Goal: Task Accomplishment & Management: Manage account settings

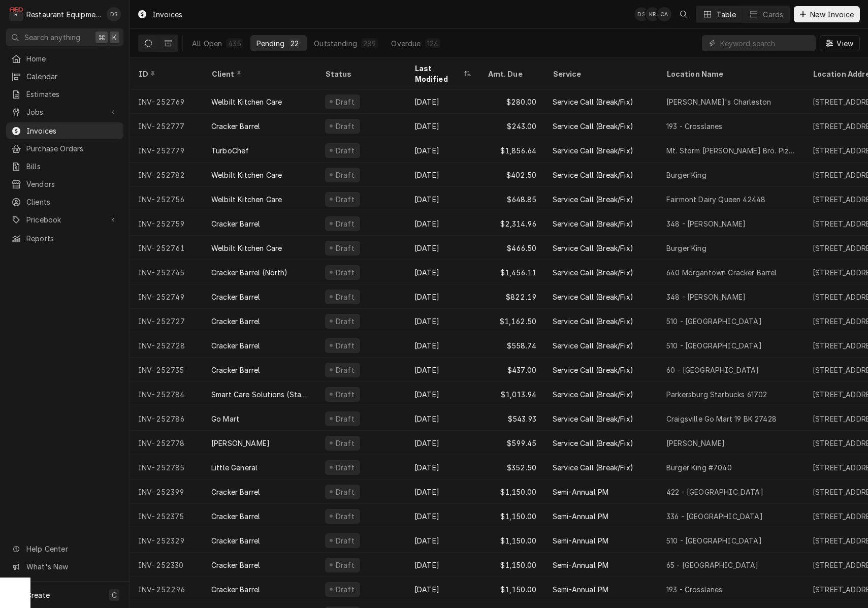
click at [428, 69] on div "Last Modified" at bounding box center [437, 73] width 47 height 21
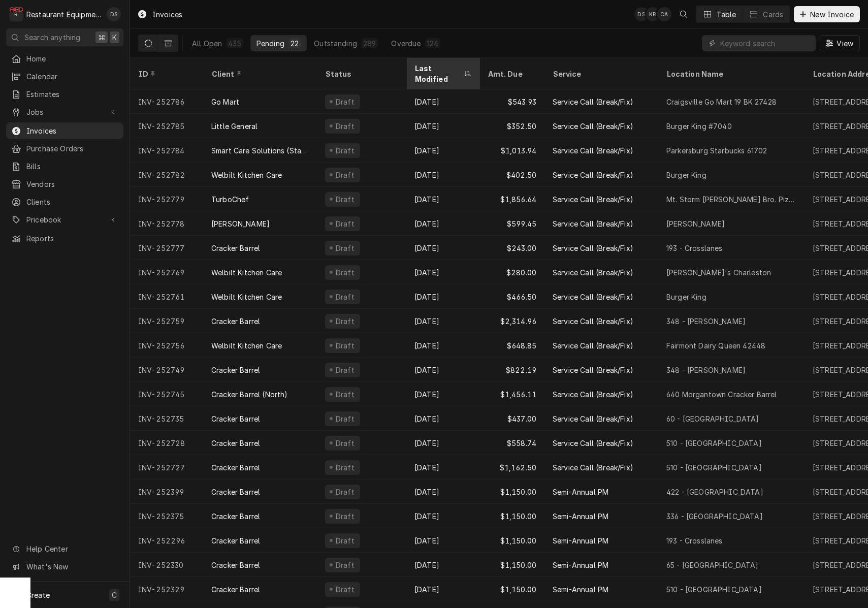
click at [428, 69] on div "Last Modified" at bounding box center [437, 73] width 47 height 21
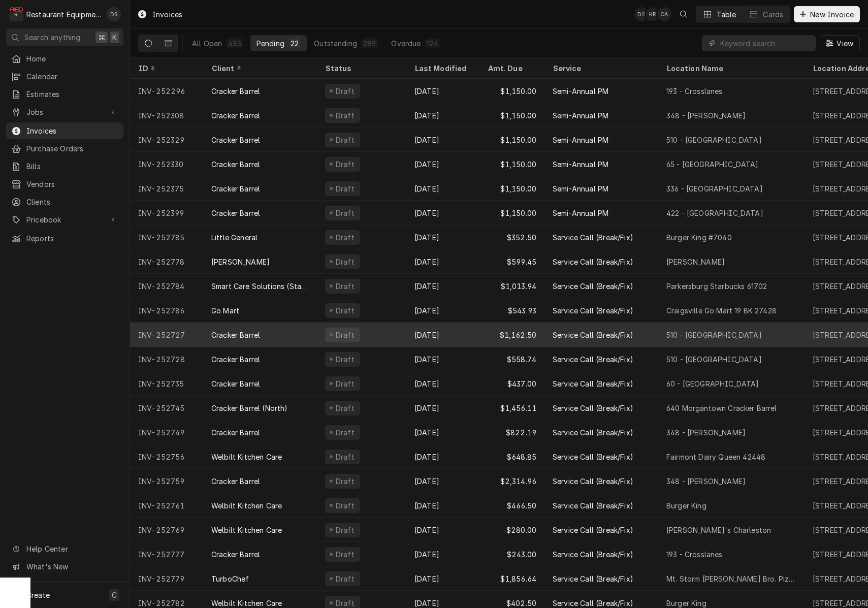
click at [457, 335] on div "[DATE]" at bounding box center [442, 335] width 73 height 24
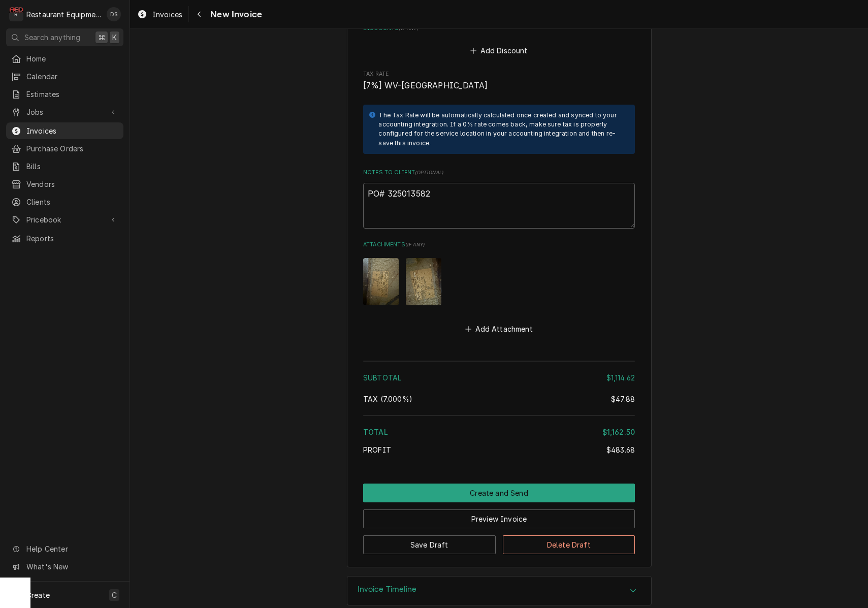
scroll to position [2938, 0]
drag, startPoint x: 434, startPoint y: 178, endPoint x: 387, endPoint y: 179, distance: 47.7
click at [387, 183] on textarea "PO# 325013582" at bounding box center [499, 206] width 272 height 46
click at [516, 510] on button "Preview Invoice" at bounding box center [499, 519] width 272 height 19
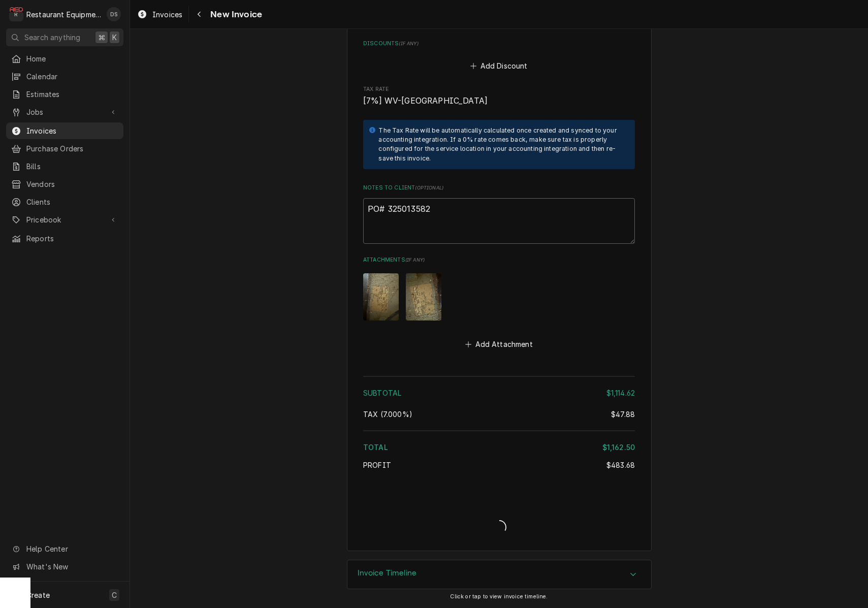
type textarea "x"
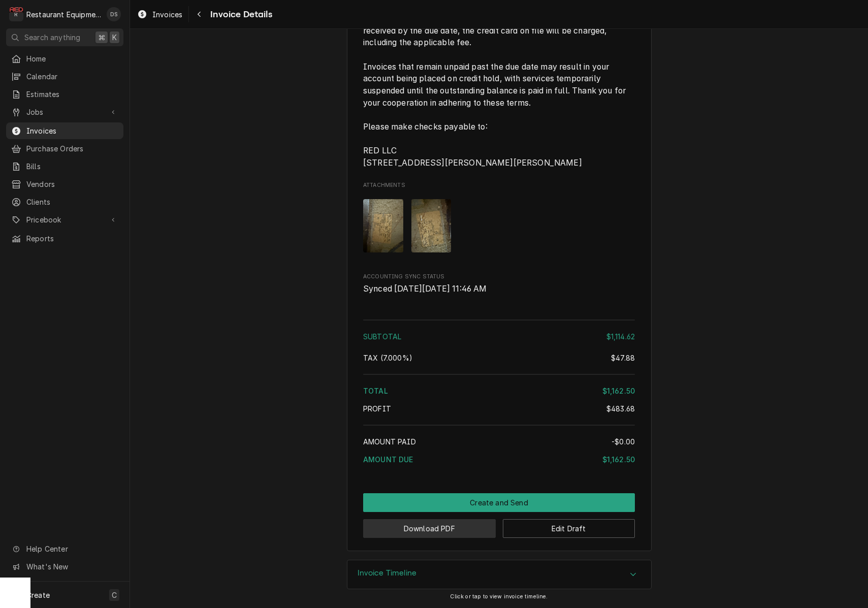
click at [443, 531] on button "Download PDF" at bounding box center [429, 528] width 133 height 19
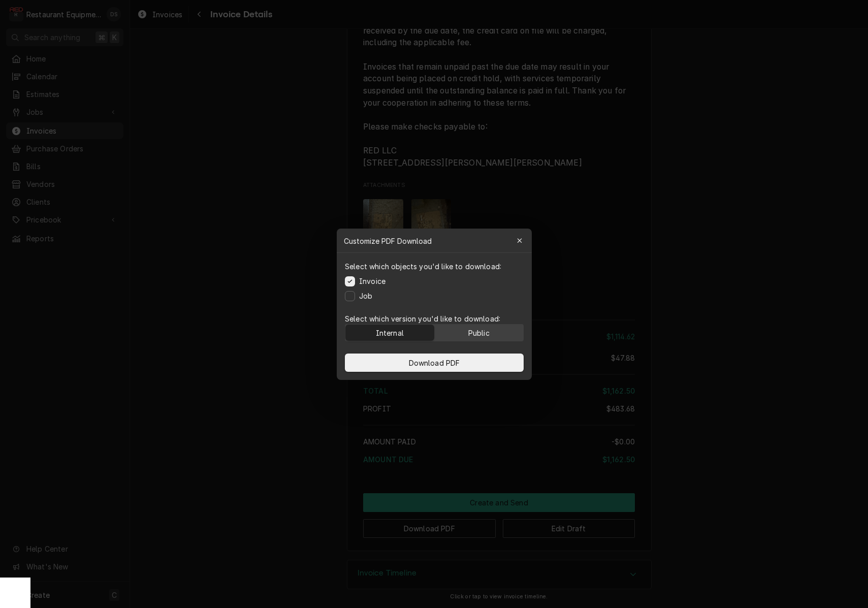
click at [467, 327] on button "Public" at bounding box center [478, 333] width 89 height 16
click at [451, 362] on span "Download PDF" at bounding box center [433, 362] width 55 height 11
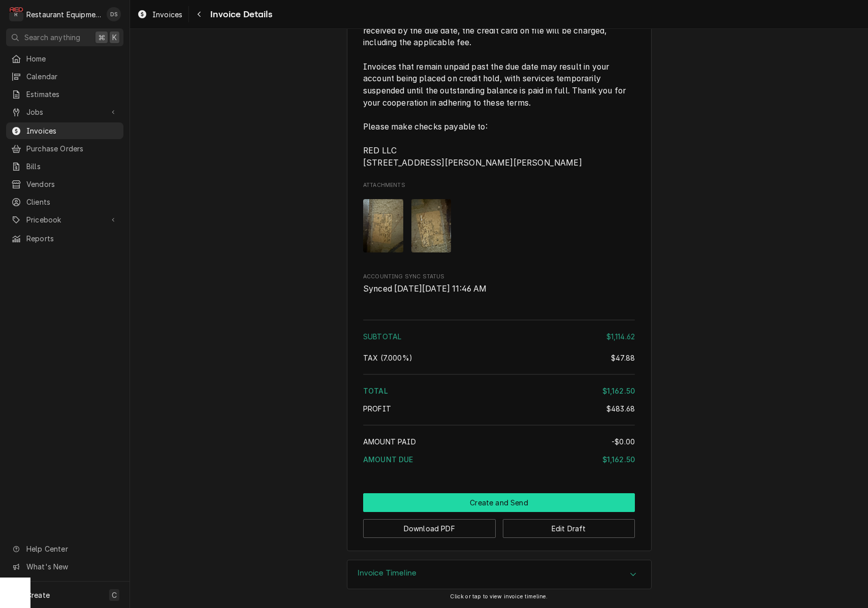
click at [492, 502] on button "Create and Send" at bounding box center [499, 502] width 272 height 19
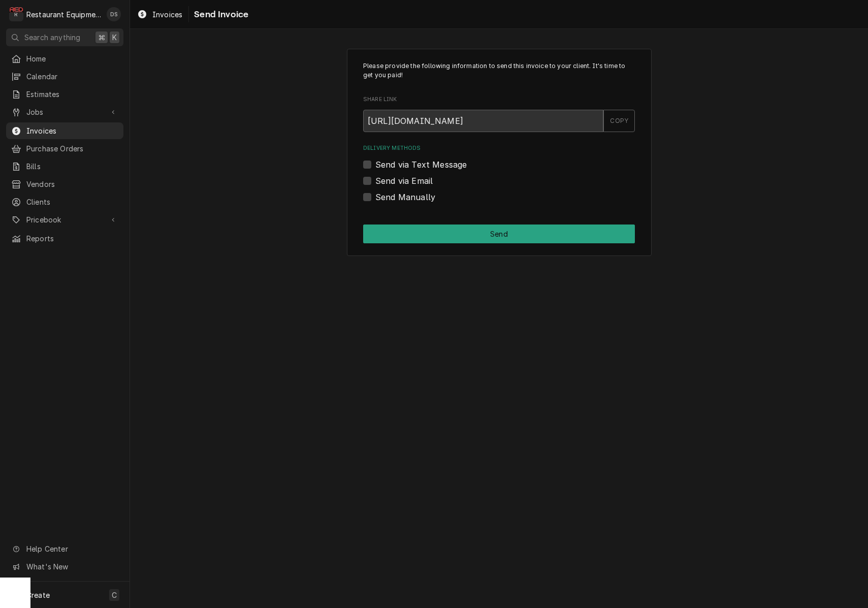
click at [375, 194] on label "Send Manually" at bounding box center [405, 197] width 60 height 12
click at [375, 194] on input "Send Manually" at bounding box center [511, 202] width 272 height 22
checkbox input "true"
click at [455, 227] on button "Send" at bounding box center [499, 234] width 272 height 19
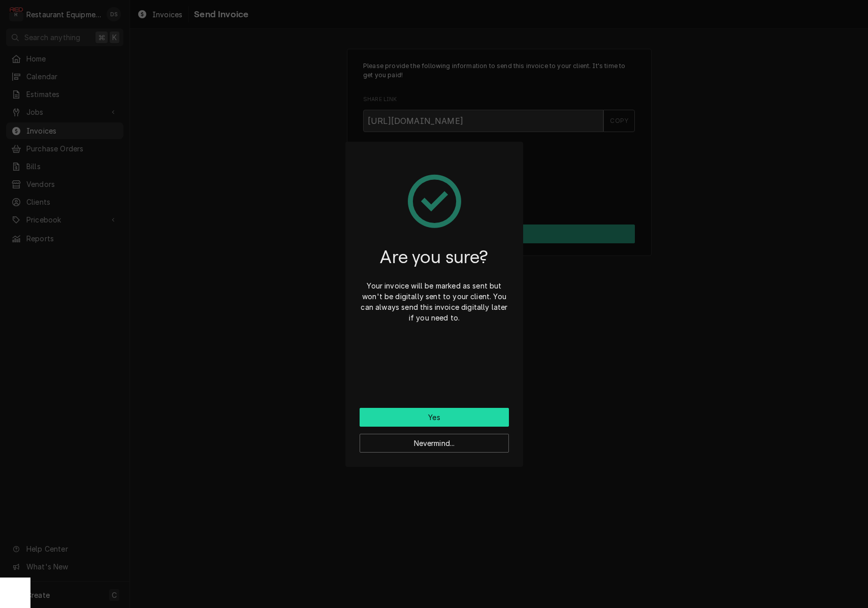
click at [447, 416] on button "Yes" at bounding box center [434, 417] width 149 height 19
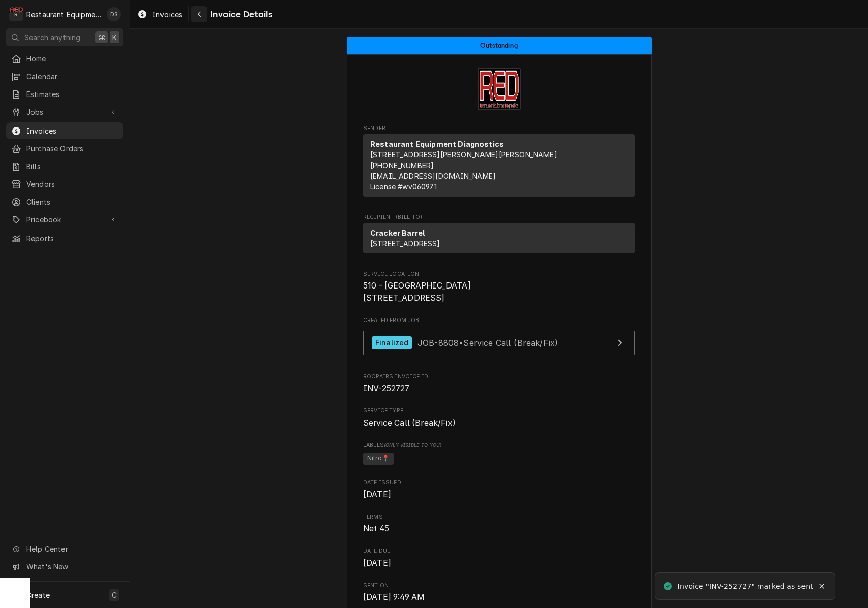
click at [200, 18] on div "Navigate back" at bounding box center [199, 14] width 10 height 10
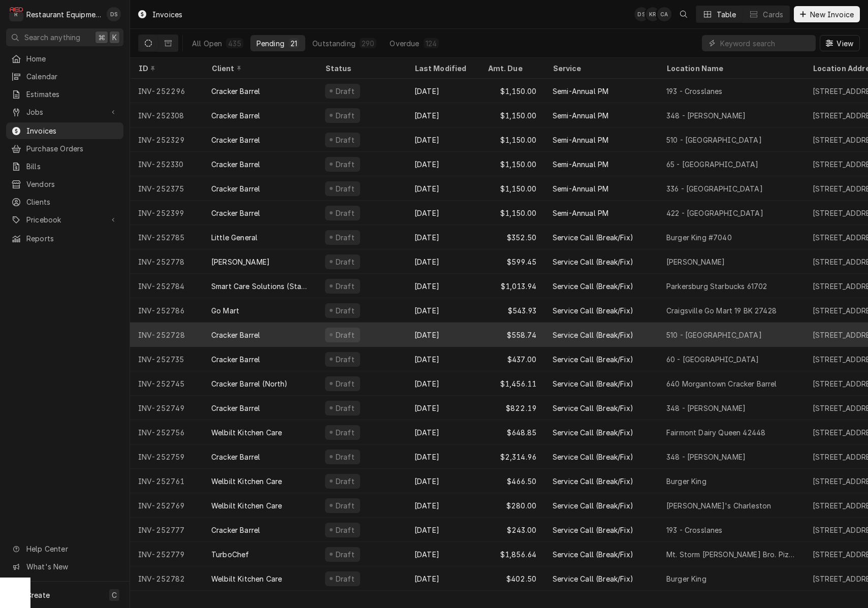
click at [460, 342] on div "Sep 9" at bounding box center [442, 335] width 73 height 24
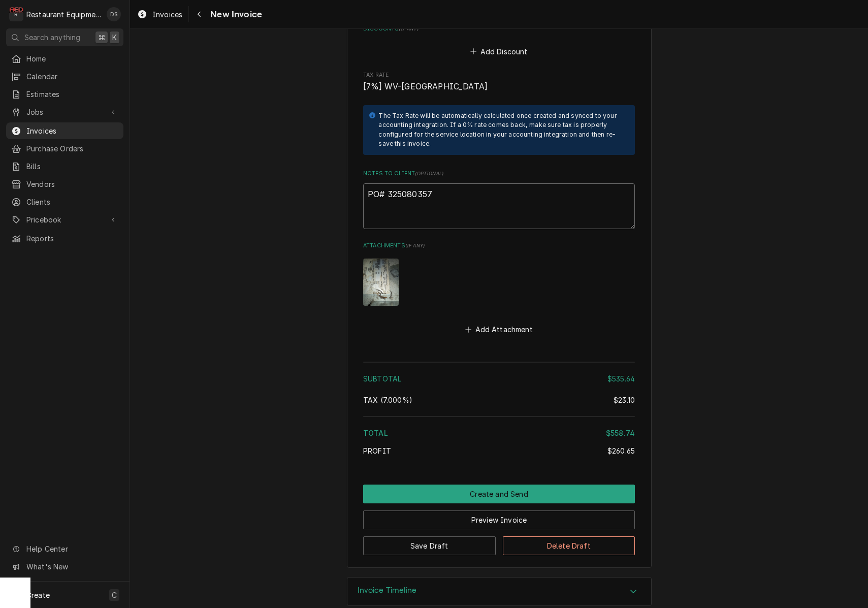
drag, startPoint x: 435, startPoint y: 177, endPoint x: 386, endPoint y: 179, distance: 49.8
click at [386, 183] on textarea "PO# 325080357" at bounding box center [499, 206] width 272 height 46
click at [522, 510] on button "Preview Invoice" at bounding box center [499, 519] width 272 height 19
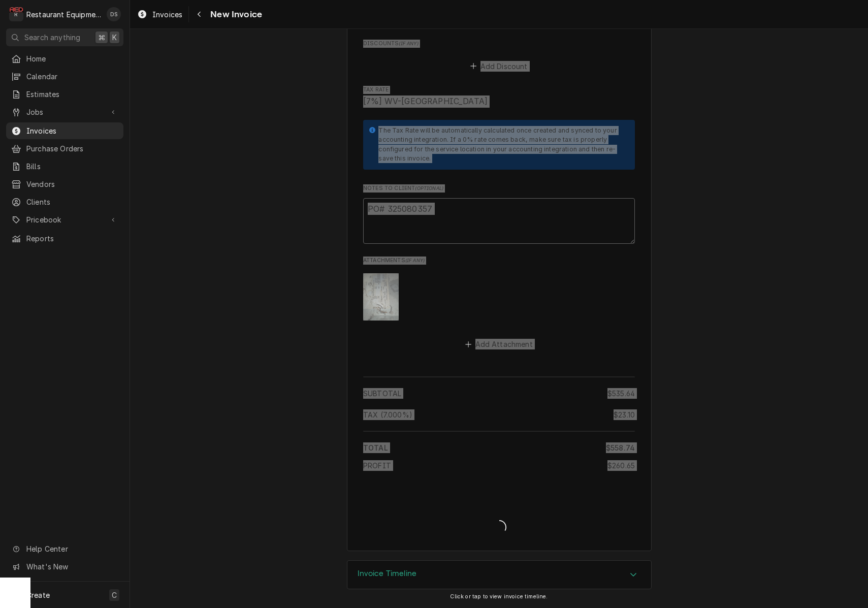
type textarea "x"
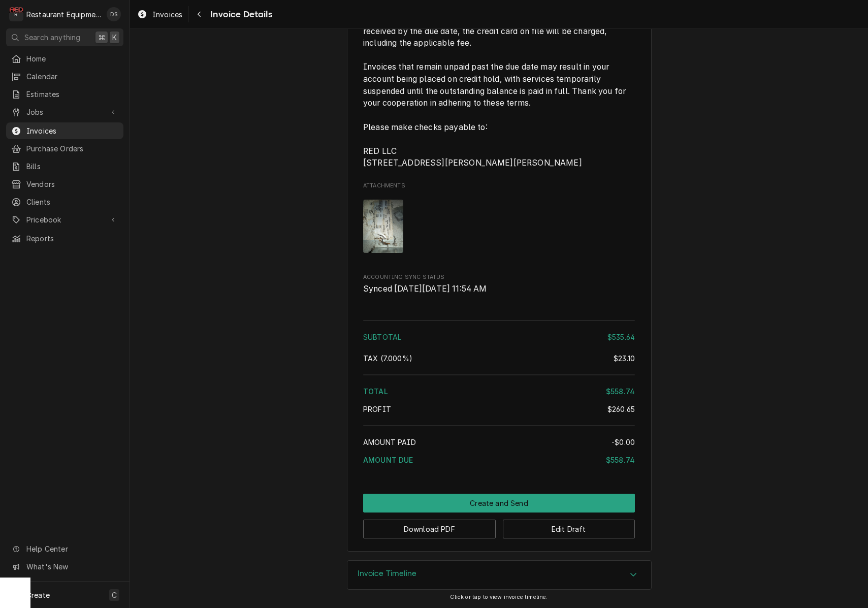
scroll to position [1887, 0]
click at [438, 525] on button "Download PDF" at bounding box center [429, 529] width 133 height 19
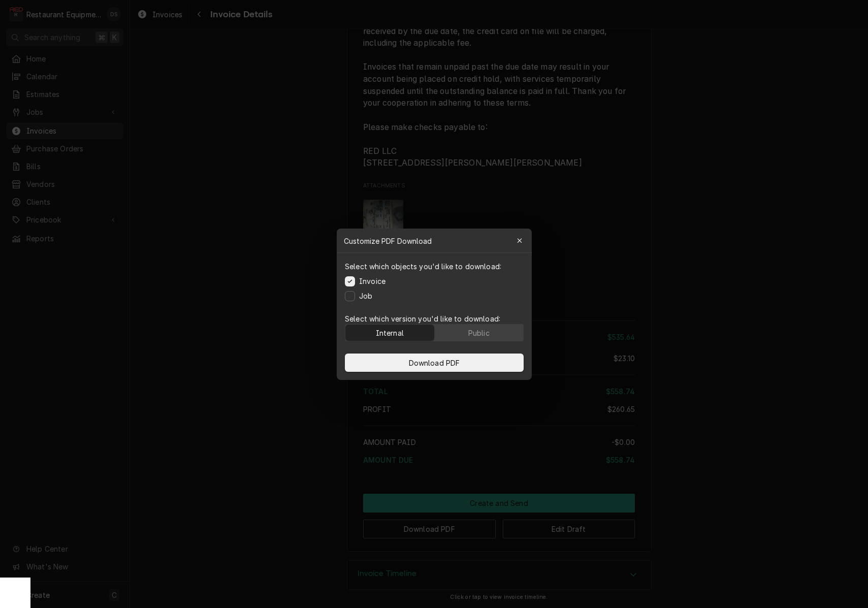
scroll to position [0, 0]
drag, startPoint x: 493, startPoint y: 332, endPoint x: 486, endPoint y: 350, distance: 19.1
click at [493, 332] on button "Public" at bounding box center [478, 333] width 89 height 16
click at [476, 360] on button "Download PDF" at bounding box center [434, 363] width 179 height 18
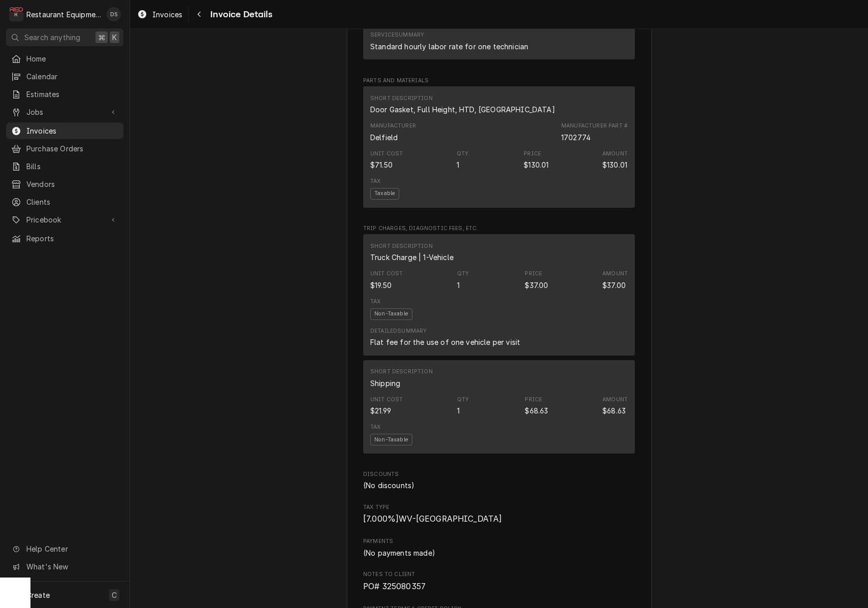
scroll to position [1250, 0]
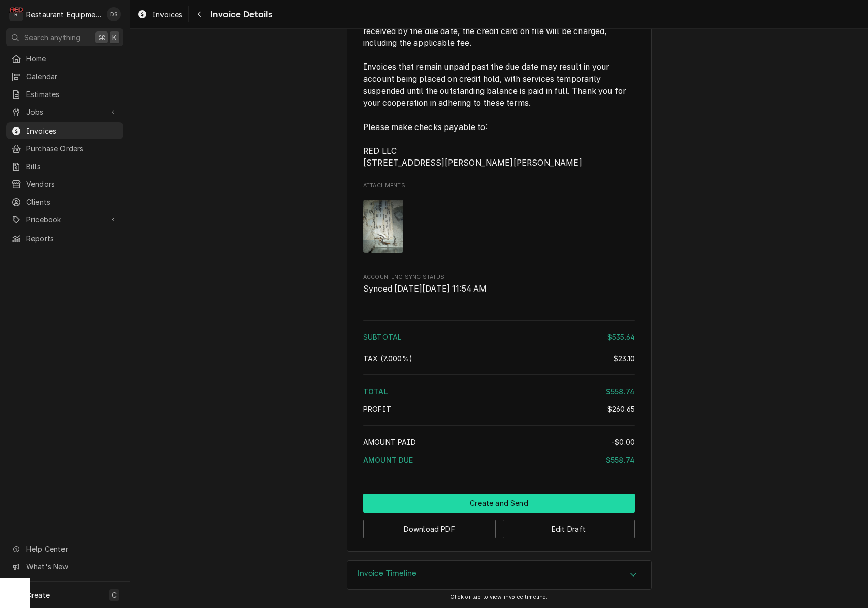
click at [506, 500] on button "Create and Send" at bounding box center [499, 503] width 272 height 19
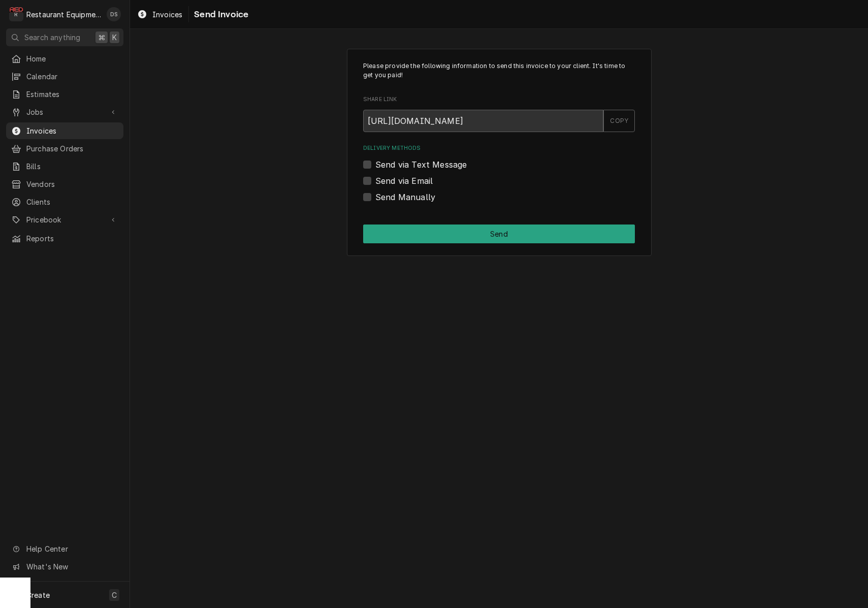
click at [375, 199] on label "Send Manually" at bounding box center [405, 197] width 60 height 12
click at [375, 199] on input "Send Manually" at bounding box center [511, 202] width 272 height 22
checkbox input "true"
click at [420, 231] on button "Send" at bounding box center [499, 234] width 272 height 19
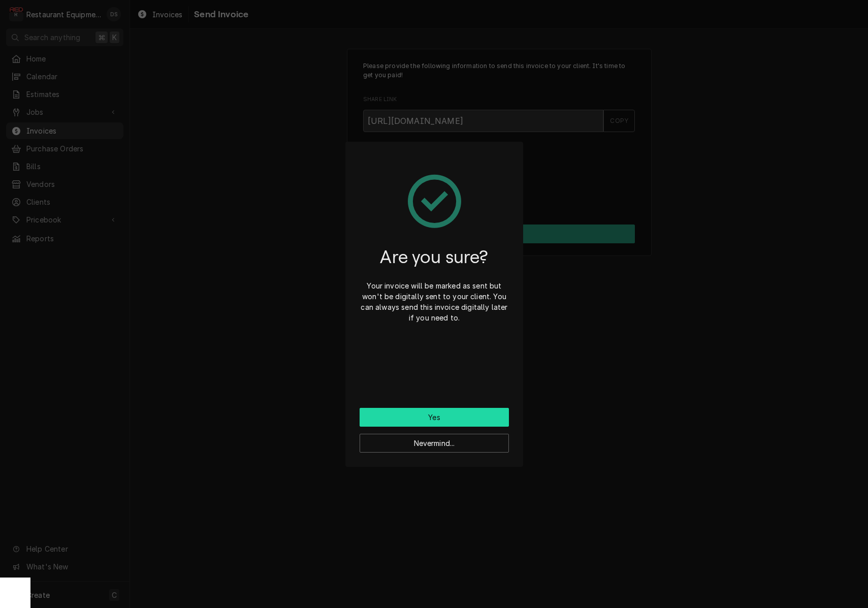
click at [437, 414] on button "Yes" at bounding box center [434, 417] width 149 height 19
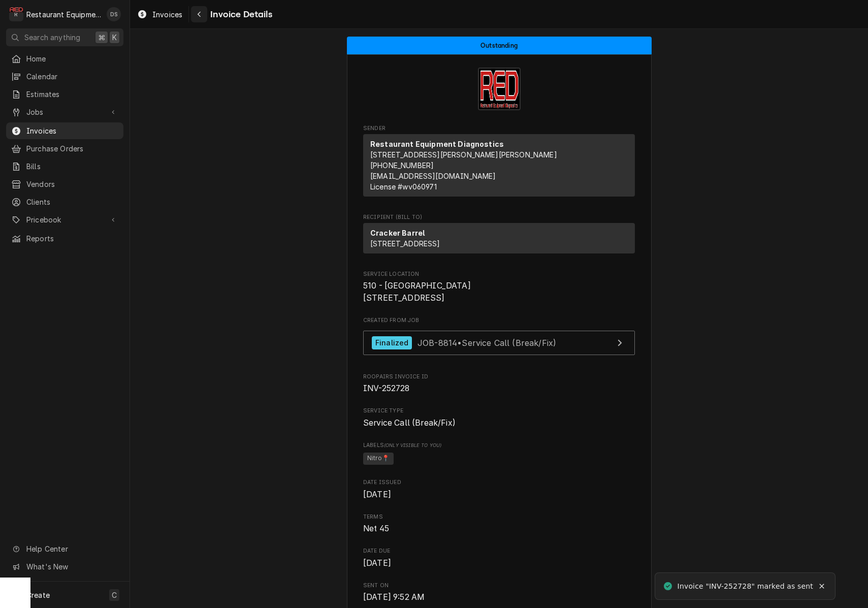
click at [197, 12] on div "Navigate back" at bounding box center [199, 14] width 10 height 10
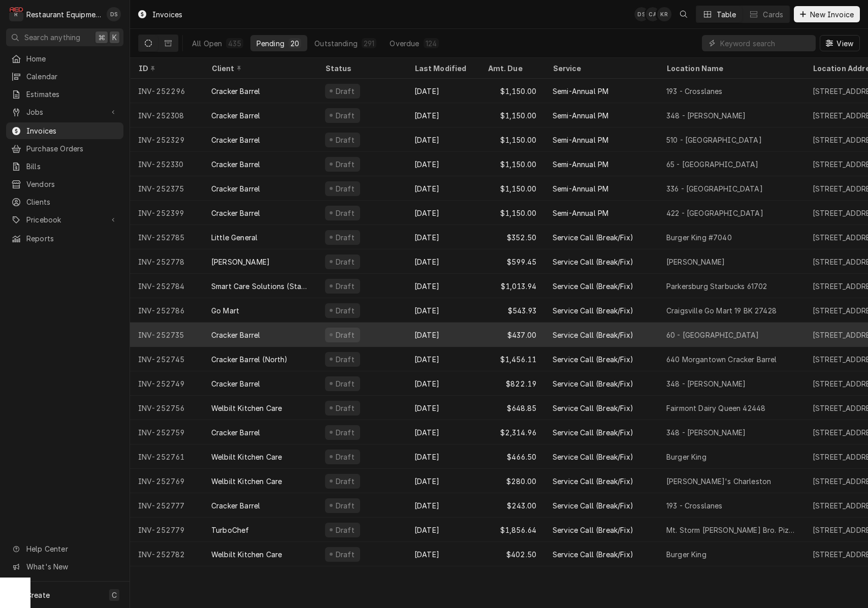
click at [459, 334] on div "Sep 9" at bounding box center [442, 335] width 73 height 24
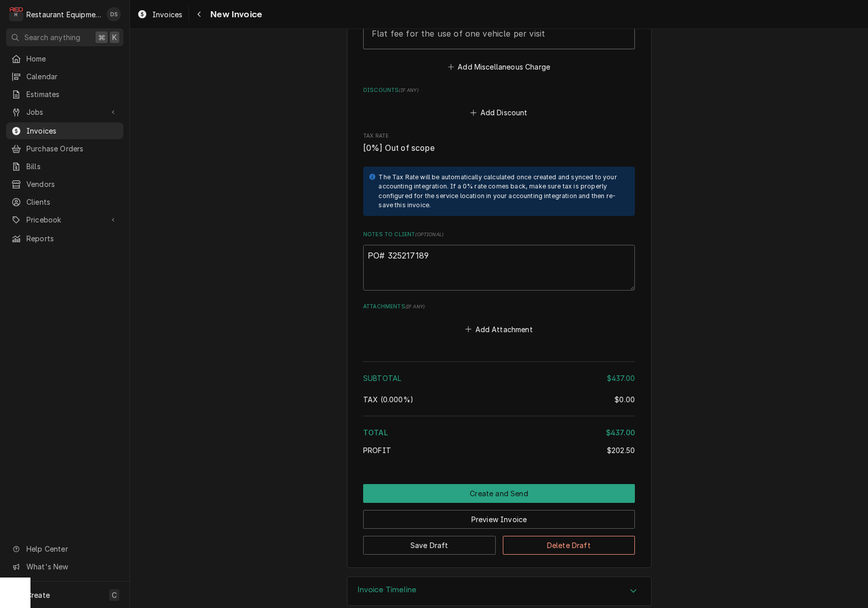
scroll to position [1495, 0]
drag, startPoint x: 437, startPoint y: 244, endPoint x: 390, endPoint y: 242, distance: 47.3
click at [388, 245] on textarea "PO# 325217189" at bounding box center [499, 268] width 272 height 46
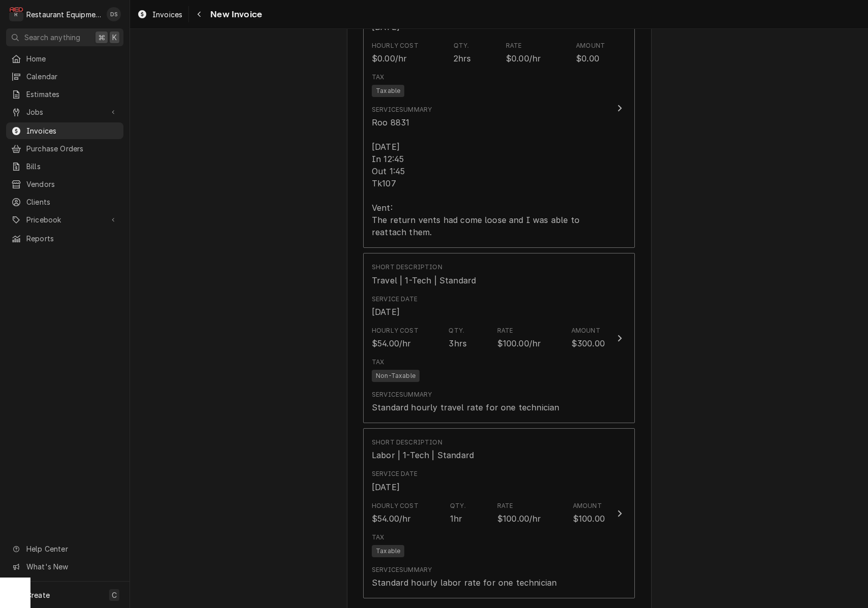
scroll to position [708, 0]
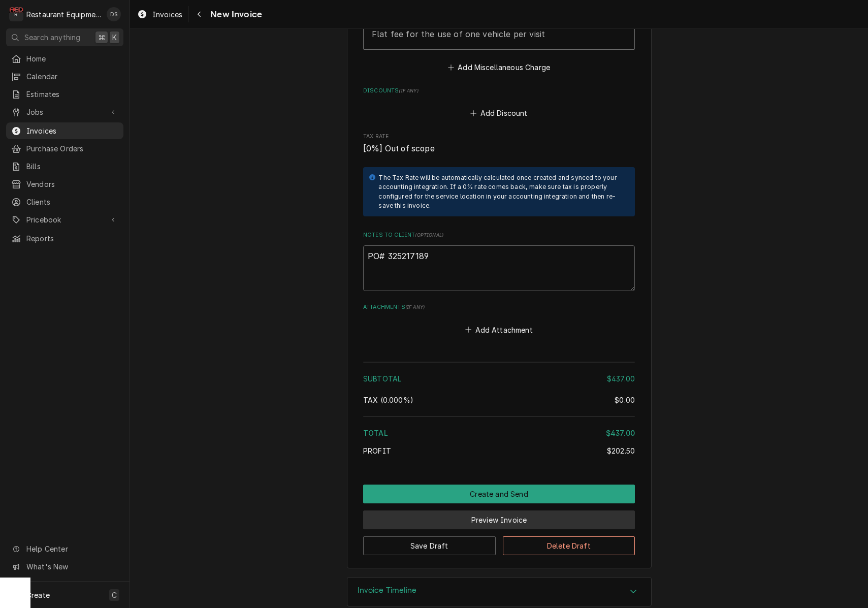
click at [518, 510] on button "Preview Invoice" at bounding box center [499, 519] width 272 height 19
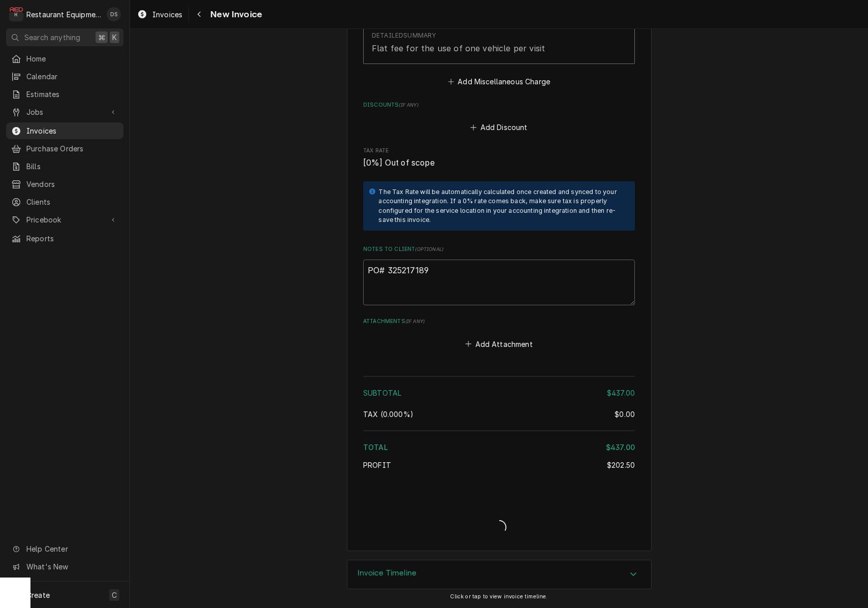
scroll to position [1464, 0]
drag, startPoint x: 518, startPoint y: 500, endPoint x: 565, endPoint y: 498, distance: 47.3
click at [518, 500] on div "Invoice Create/Update" at bounding box center [499, 518] width 272 height 39
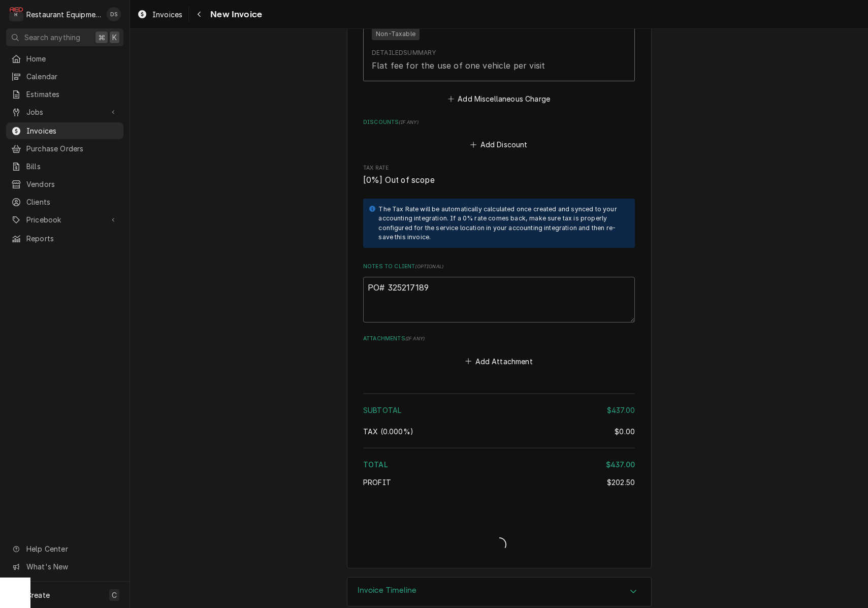
type textarea "x"
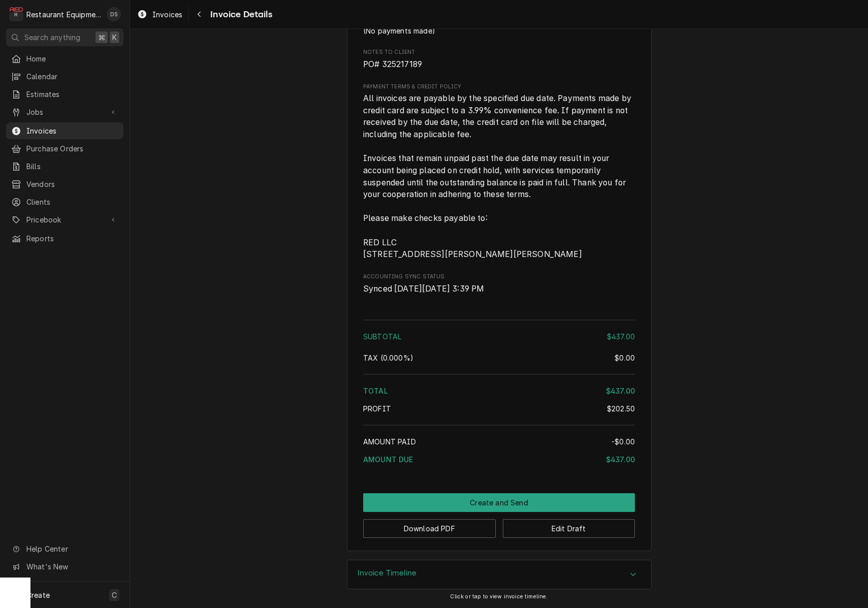
scroll to position [1436, 0]
click at [433, 532] on button "Download PDF" at bounding box center [429, 528] width 133 height 19
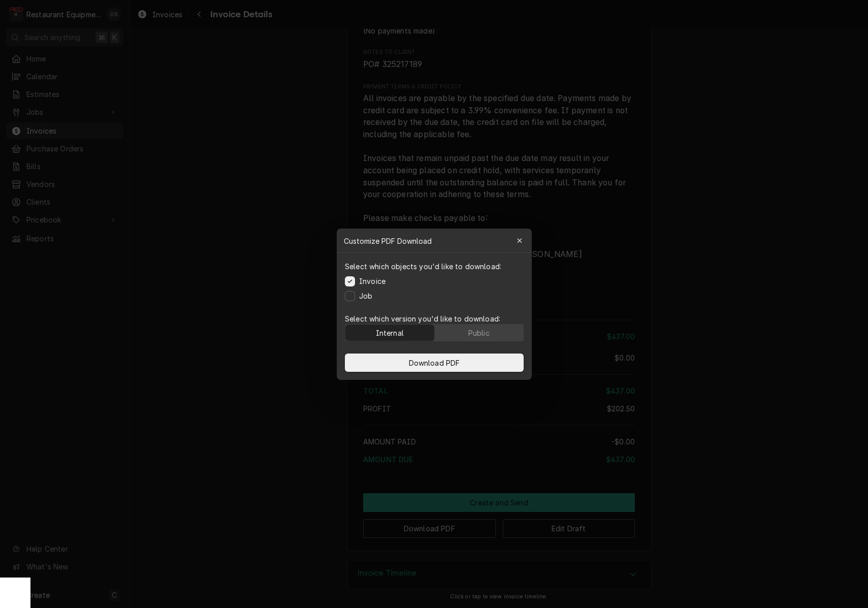
drag, startPoint x: 495, startPoint y: 327, endPoint x: 491, endPoint y: 347, distance: 21.3
click at [495, 328] on button "Public" at bounding box center [478, 333] width 89 height 16
click at [487, 359] on button "Download PDF" at bounding box center [434, 363] width 179 height 18
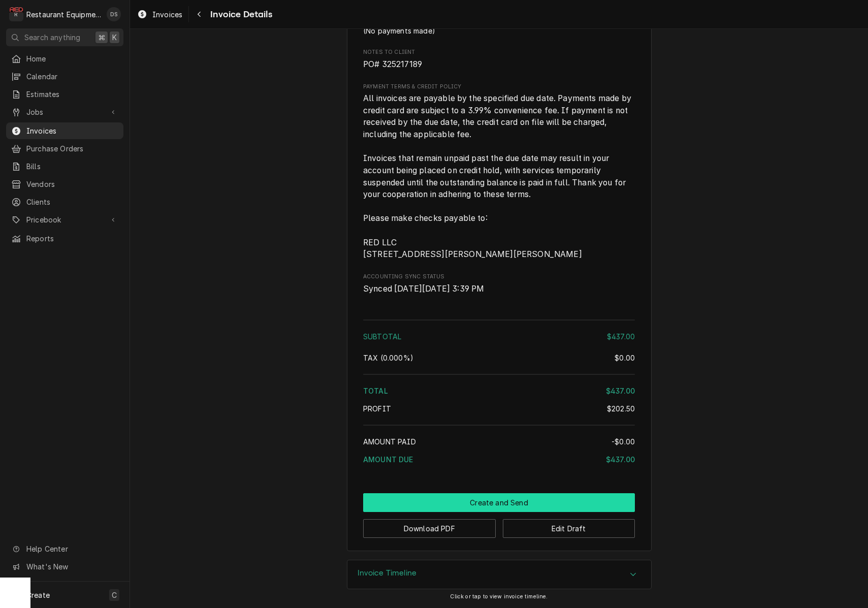
click at [508, 503] on button "Create and Send" at bounding box center [499, 502] width 272 height 19
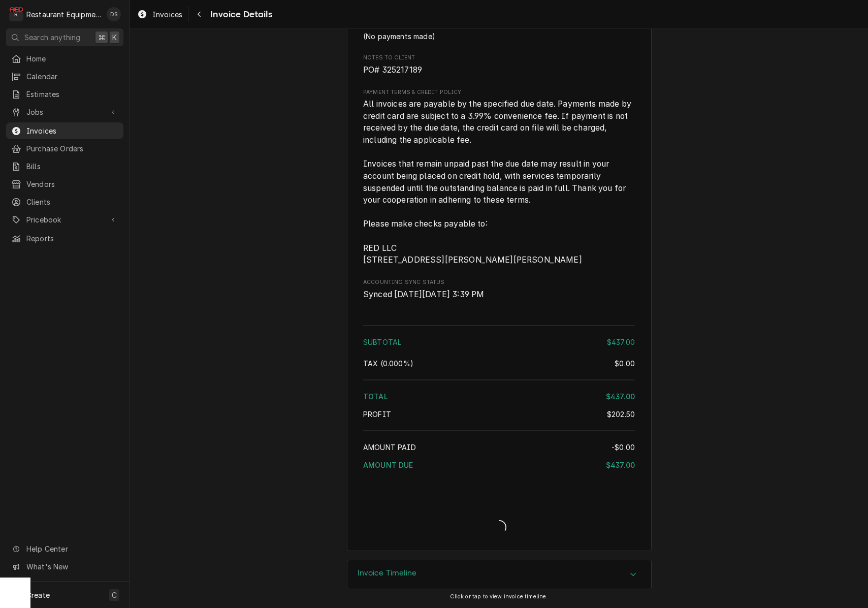
scroll to position [1431, 0]
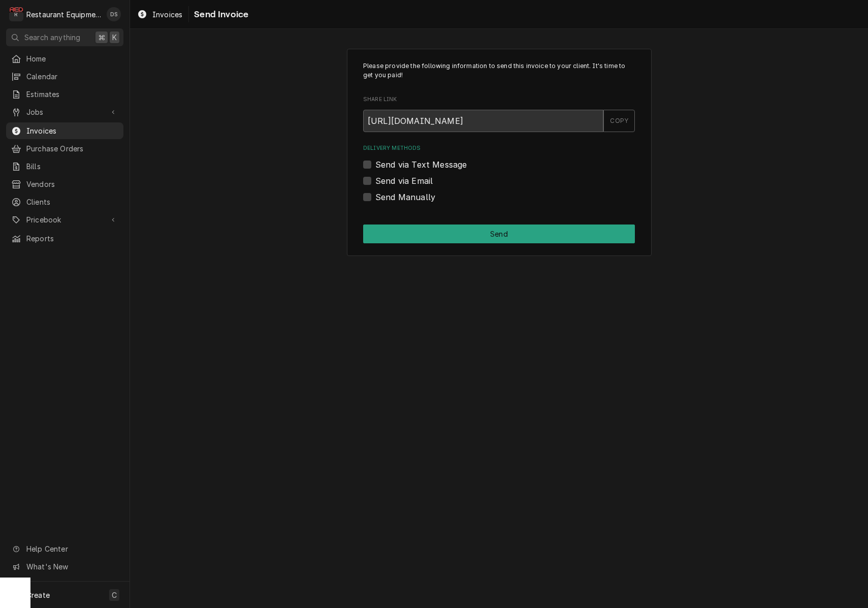
drag, startPoint x: 368, startPoint y: 196, endPoint x: 371, endPoint y: 201, distance: 5.9
click at [375, 196] on label "Send Manually" at bounding box center [405, 197] width 60 height 12
click at [375, 196] on input "Send Manually" at bounding box center [511, 202] width 272 height 22
checkbox input "true"
click at [444, 232] on button "Send" at bounding box center [499, 234] width 272 height 19
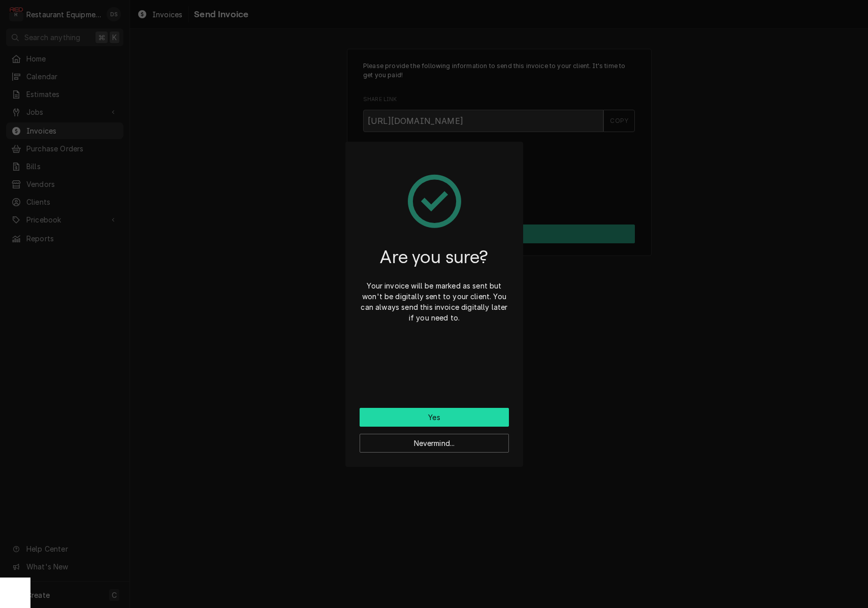
click at [445, 421] on button "Yes" at bounding box center [434, 417] width 149 height 19
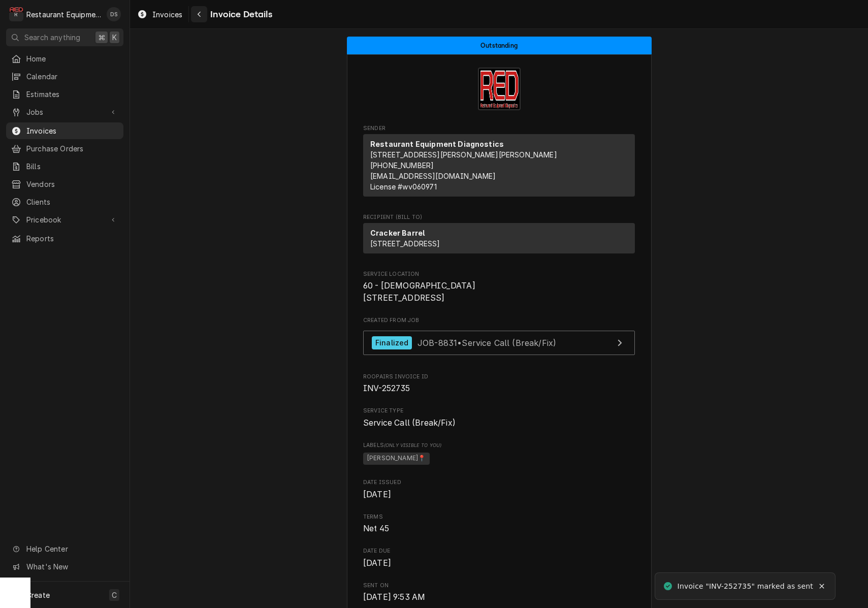
click at [199, 16] on icon "Navigate back" at bounding box center [199, 14] width 5 height 7
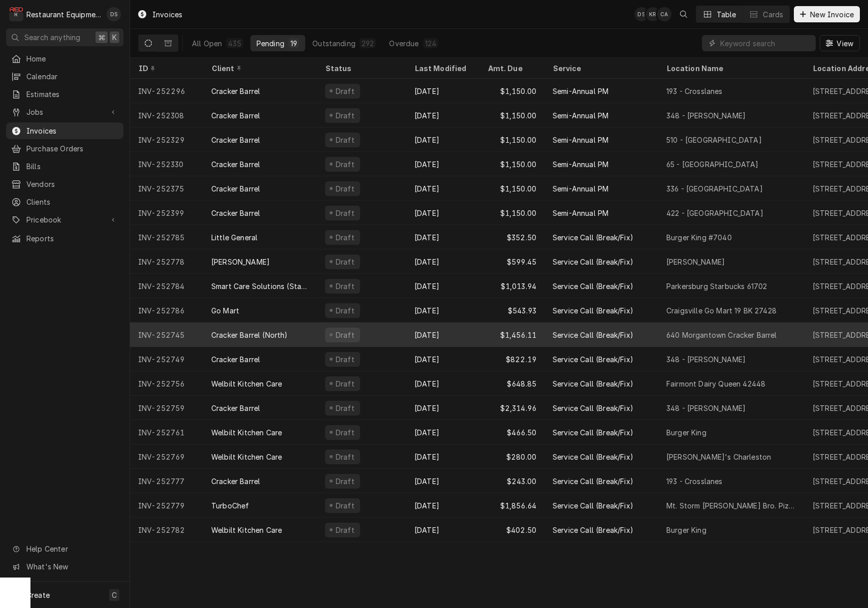
click at [464, 332] on div "[DATE]" at bounding box center [442, 335] width 73 height 24
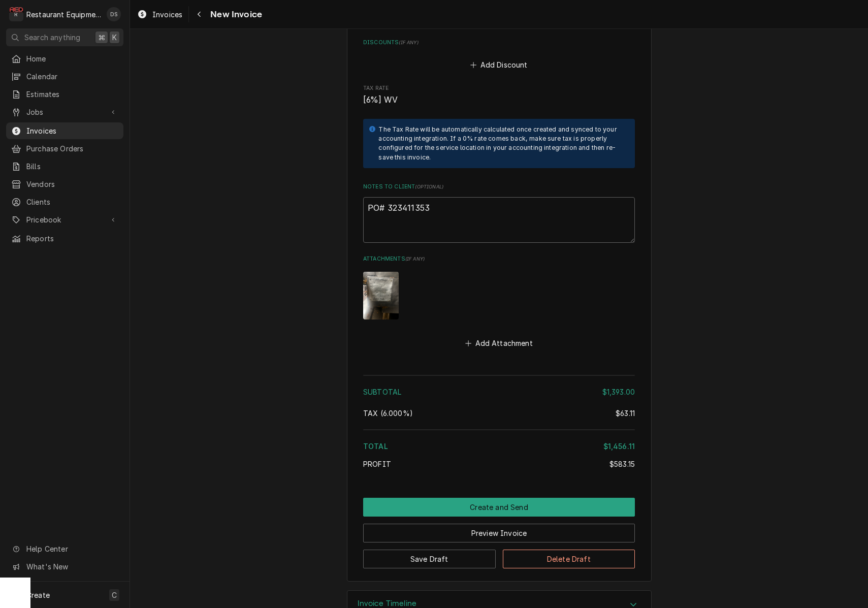
scroll to position [3559, 0]
drag, startPoint x: 442, startPoint y: 177, endPoint x: 391, endPoint y: 179, distance: 50.8
click at [387, 198] on textarea "PO# 323411353" at bounding box center [499, 221] width 272 height 46
click at [453, 550] on button "Save Draft" at bounding box center [429, 559] width 133 height 19
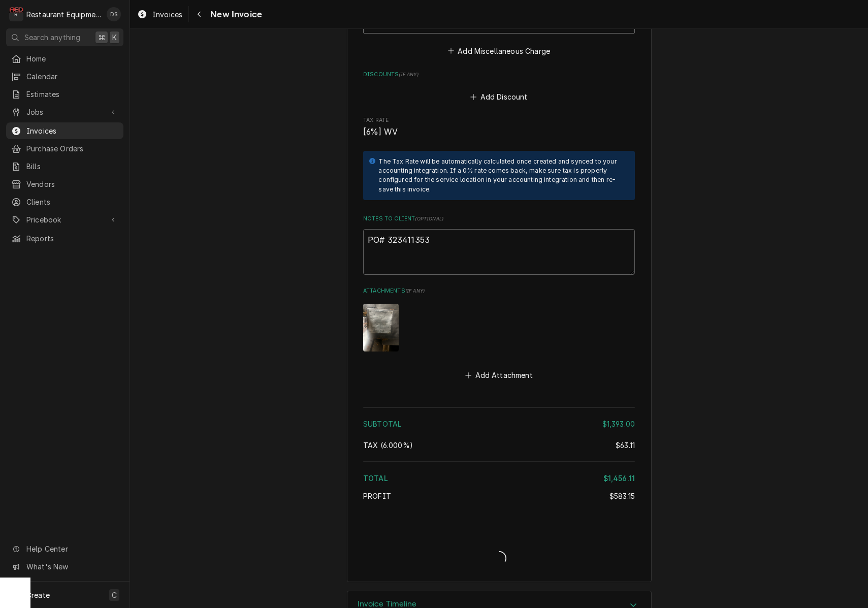
type textarea "x"
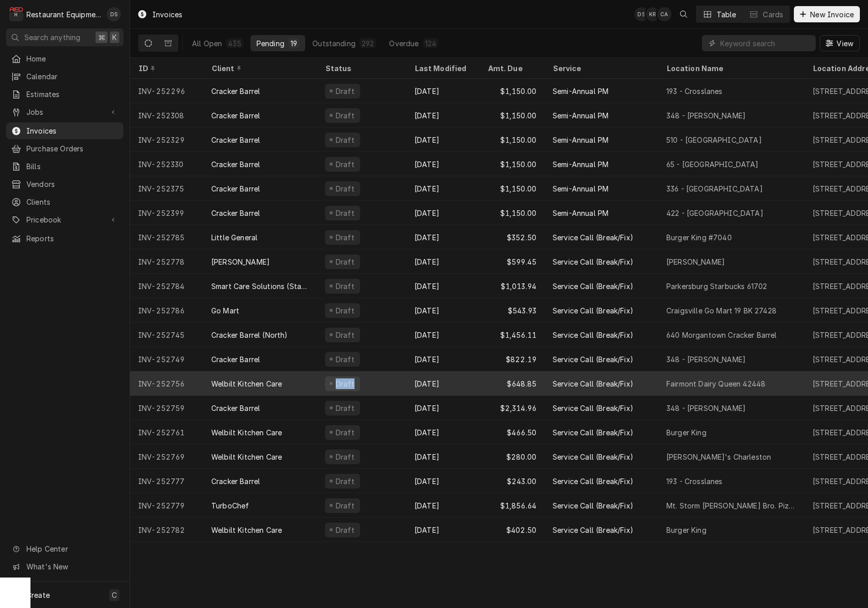
click at [396, 377] on div "Draft" at bounding box center [361, 383] width 89 height 24
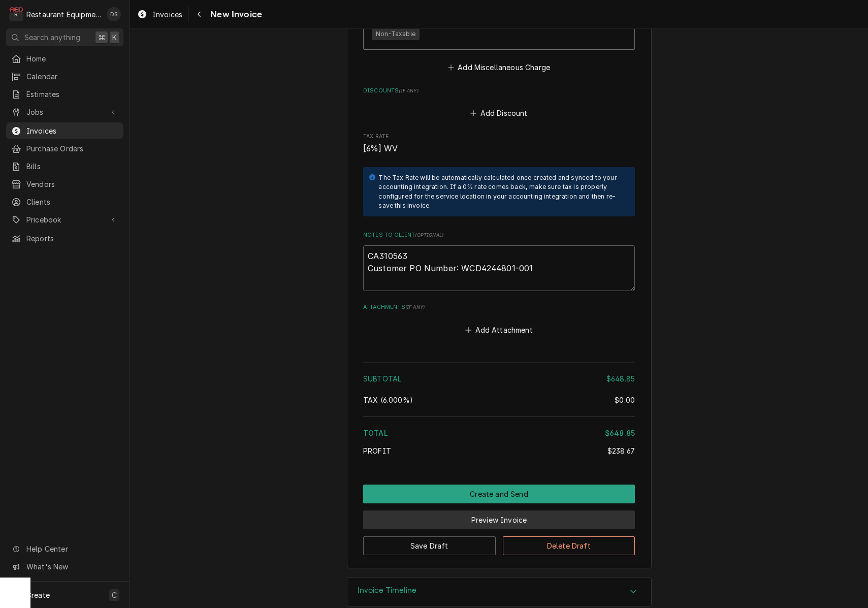
click at [479, 510] on button "Preview Invoice" at bounding box center [499, 519] width 272 height 19
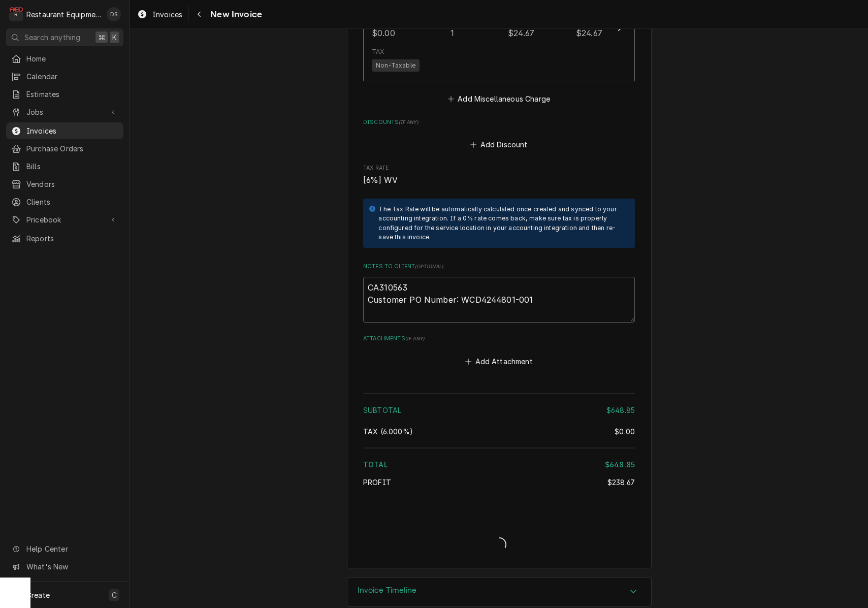
type textarea "x"
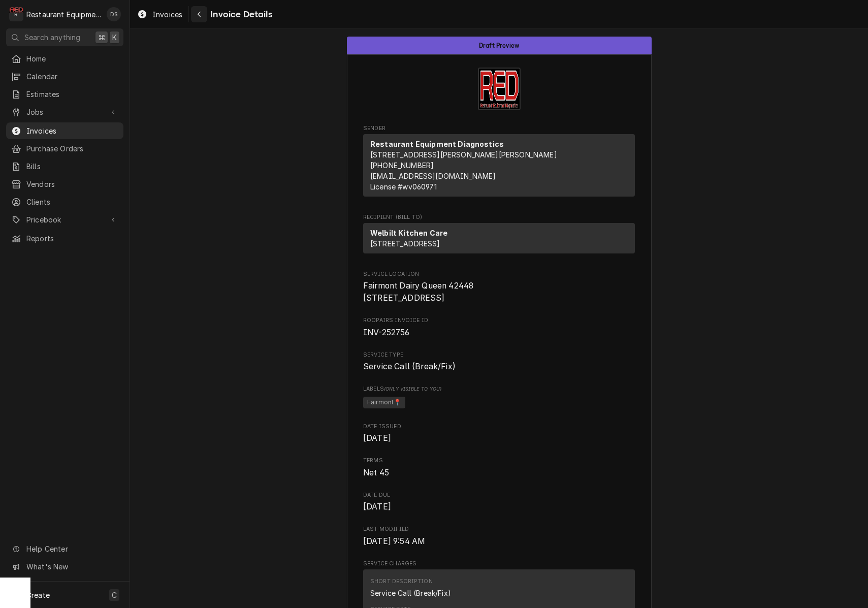
click at [197, 11] on icon "Navigate back" at bounding box center [199, 14] width 5 height 7
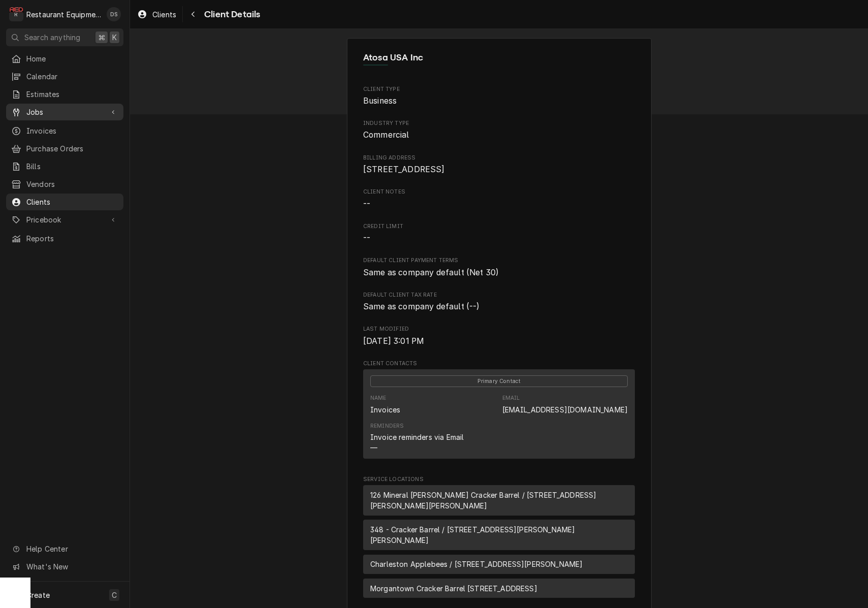
click at [64, 107] on span "Jobs" at bounding box center [64, 112] width 77 height 11
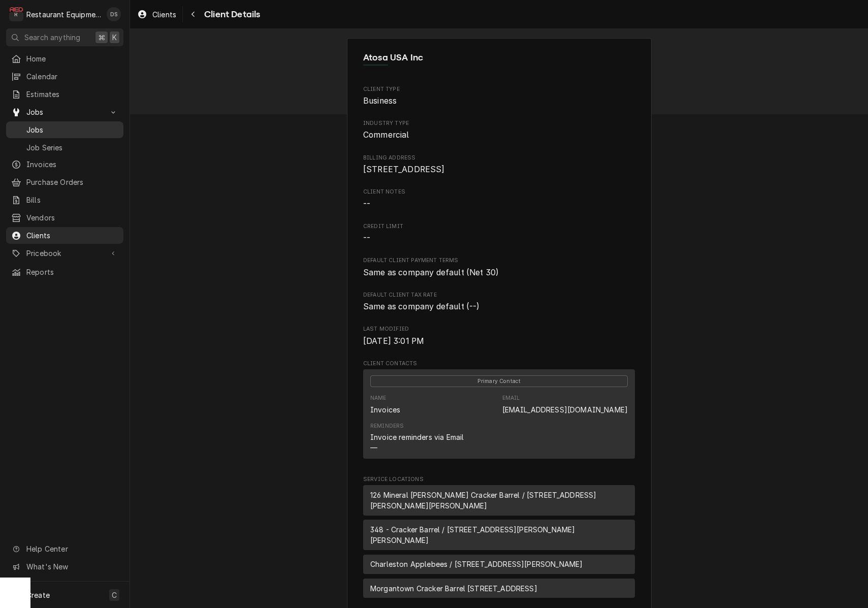
click at [57, 124] on span "Jobs" at bounding box center [72, 129] width 92 height 11
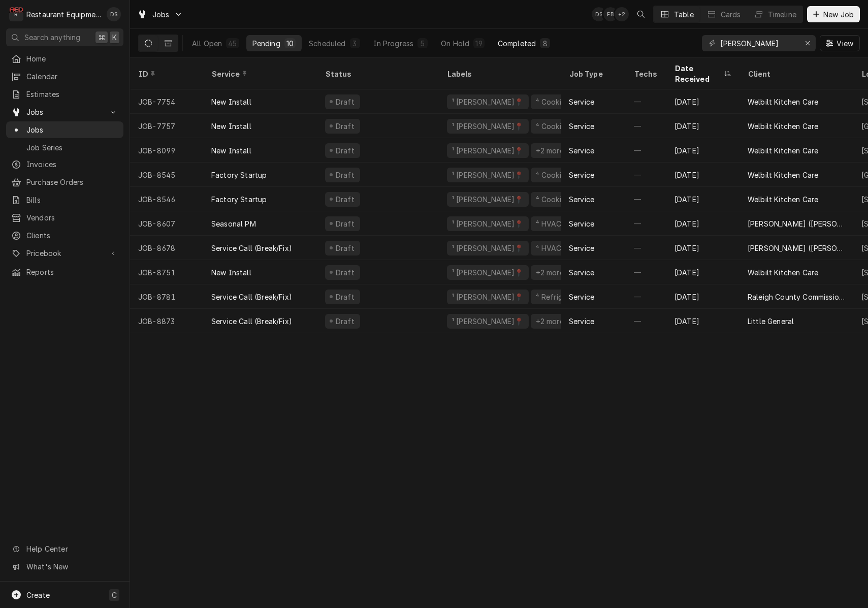
click at [524, 43] on div "Completed" at bounding box center [517, 43] width 38 height 11
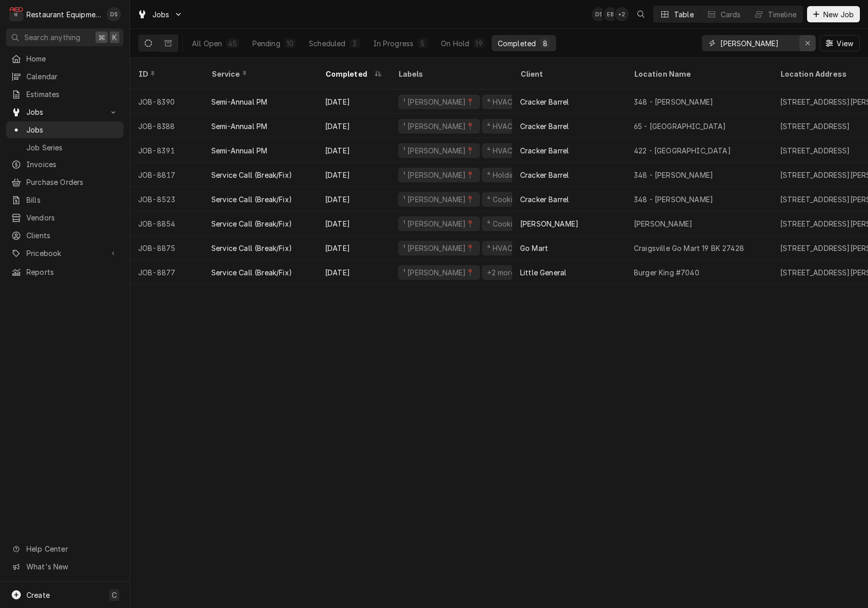
click at [804, 45] on div "Erase input" at bounding box center [808, 43] width 10 height 10
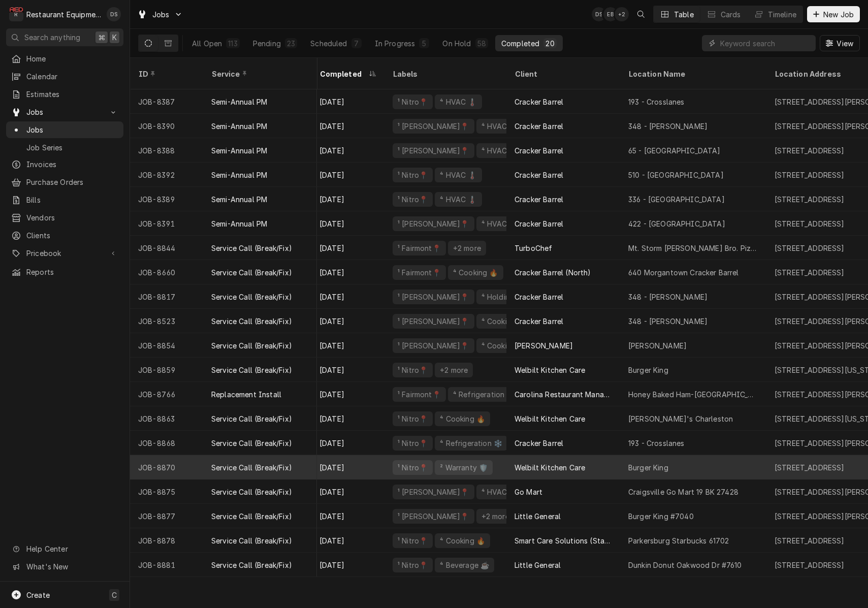
scroll to position [0, 5]
click at [745, 455] on div "Burger King" at bounding box center [694, 467] width 146 height 24
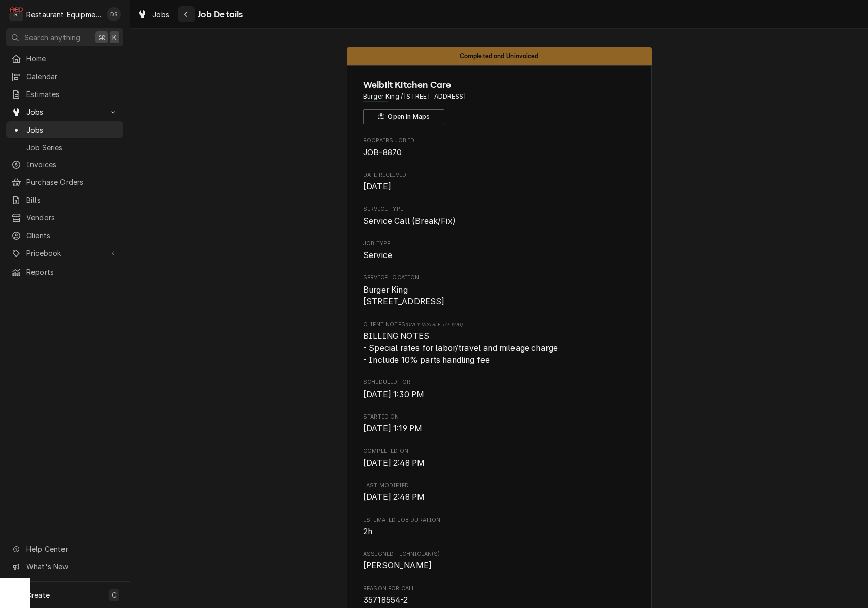
click at [189, 15] on div "Navigate back" at bounding box center [186, 14] width 10 height 10
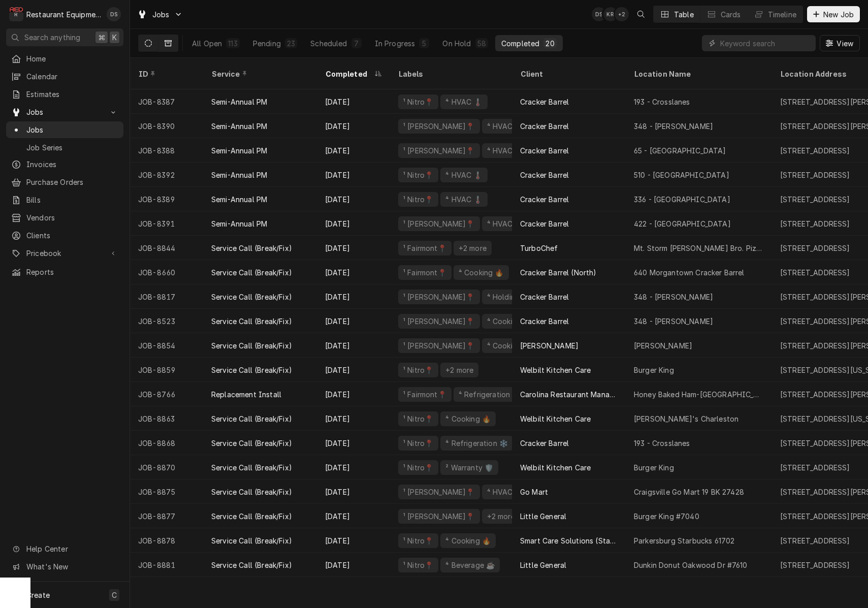
click at [173, 44] on button "Dynamic Content Wrapper" at bounding box center [167, 43] width 19 height 16
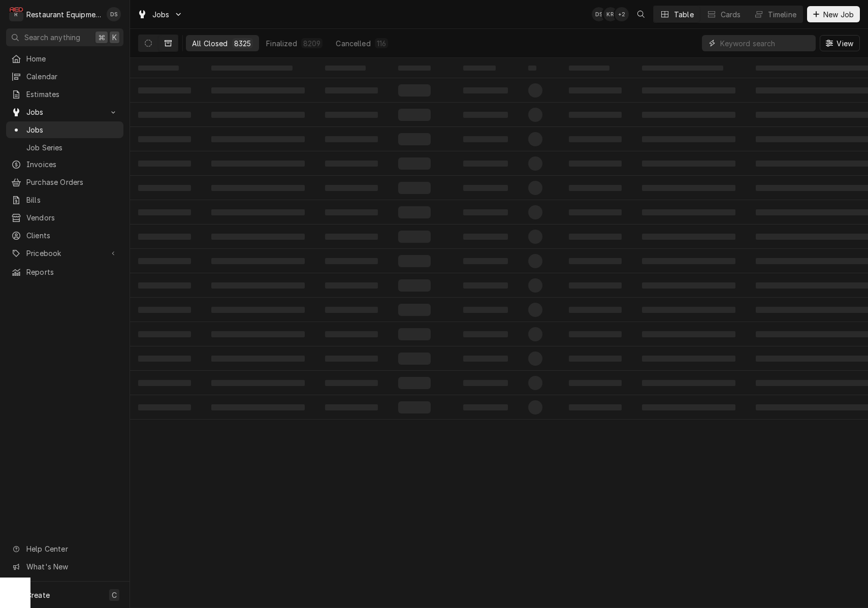
click at [742, 43] on input "Dynamic Content Wrapper" at bounding box center [765, 43] width 90 height 16
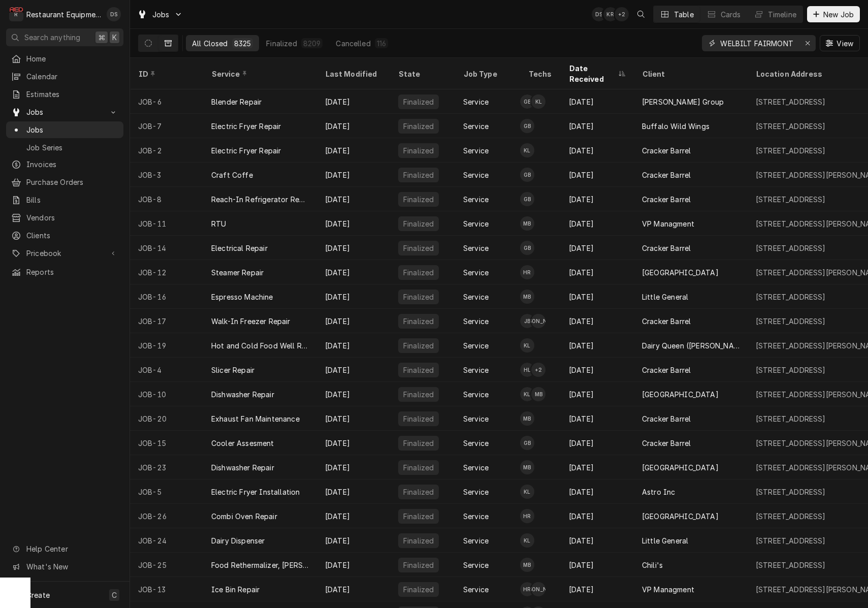
type input "WELBILT FAIRMONT"
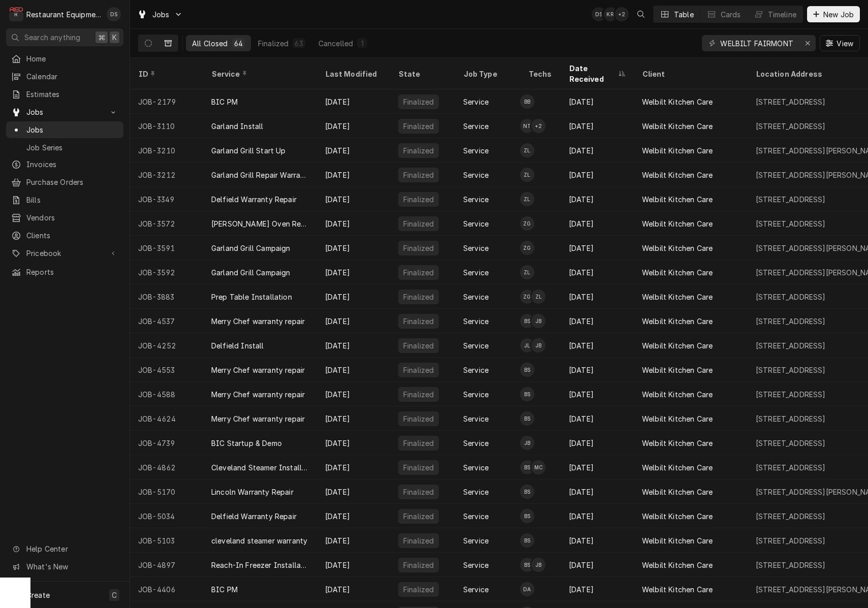
click at [618, 71] on icon "Dynamic Content Wrapper" at bounding box center [621, 74] width 7 height 6
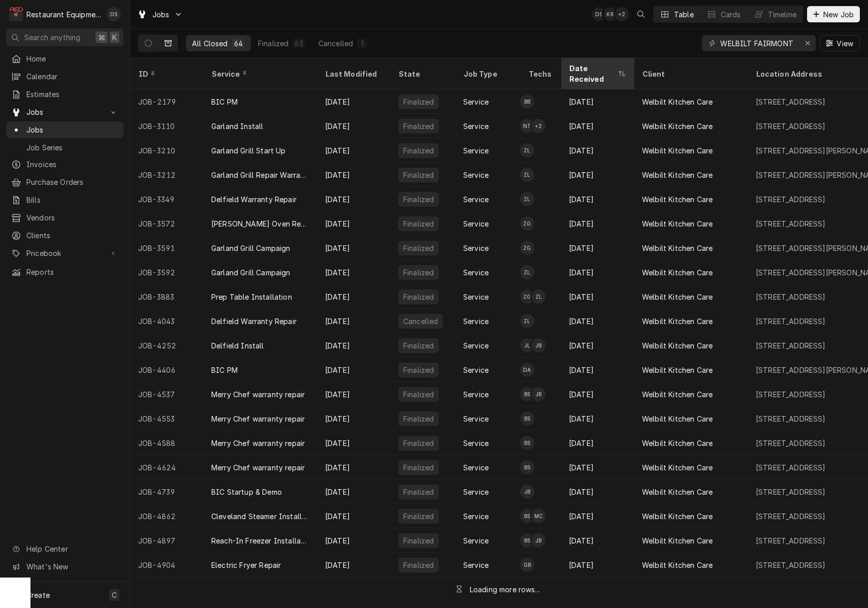
click at [612, 69] on div "Date Received" at bounding box center [592, 73] width 47 height 21
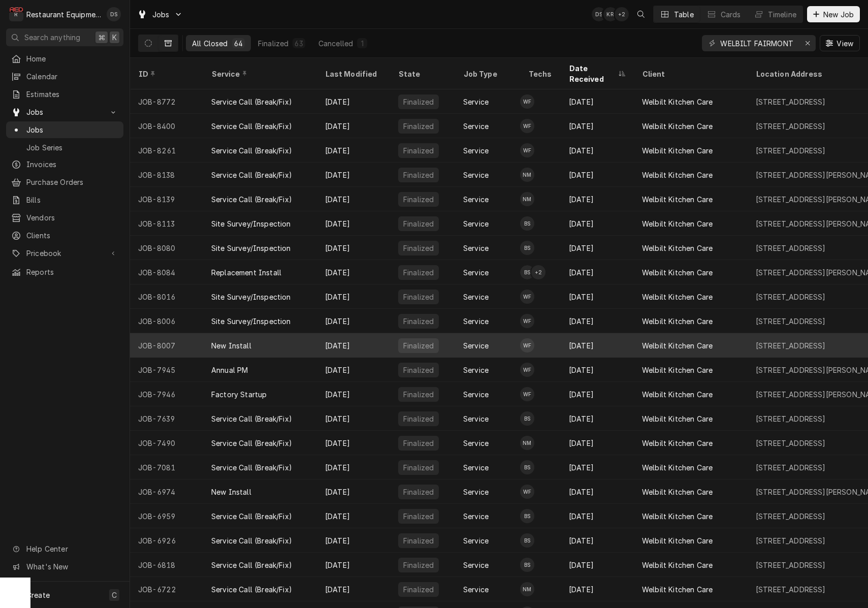
click at [733, 333] on div "Welbilt Kitchen Care" at bounding box center [691, 345] width 114 height 24
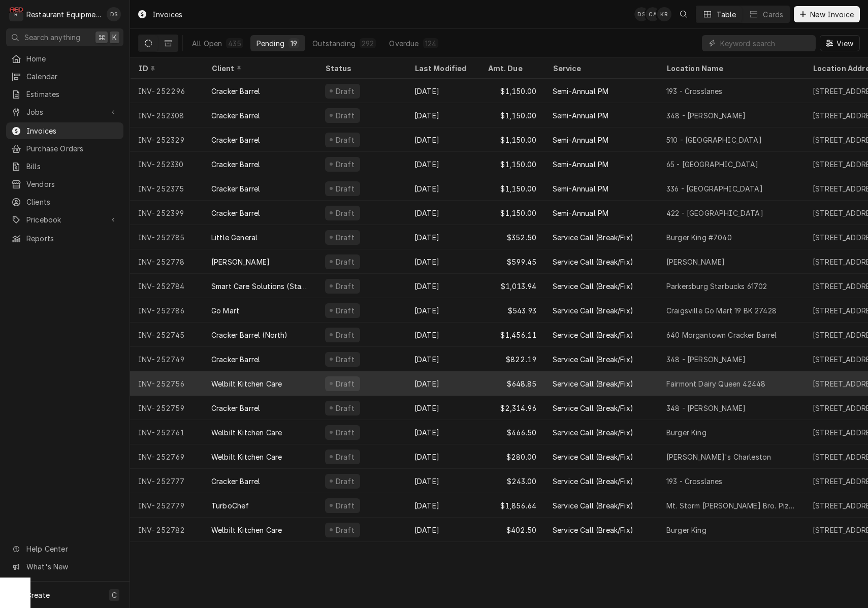
click at [477, 381] on div "Sep 15" at bounding box center [442, 383] width 73 height 24
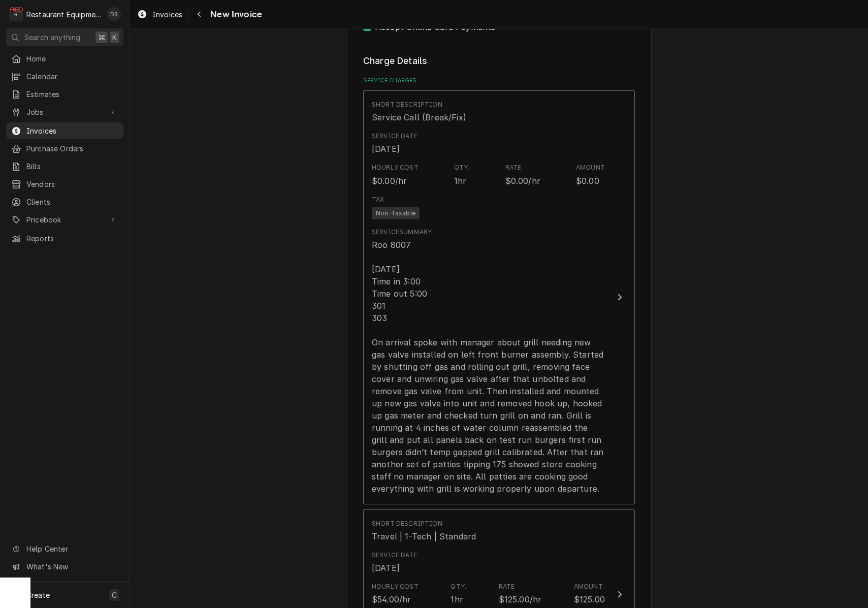
scroll to position [614, 0]
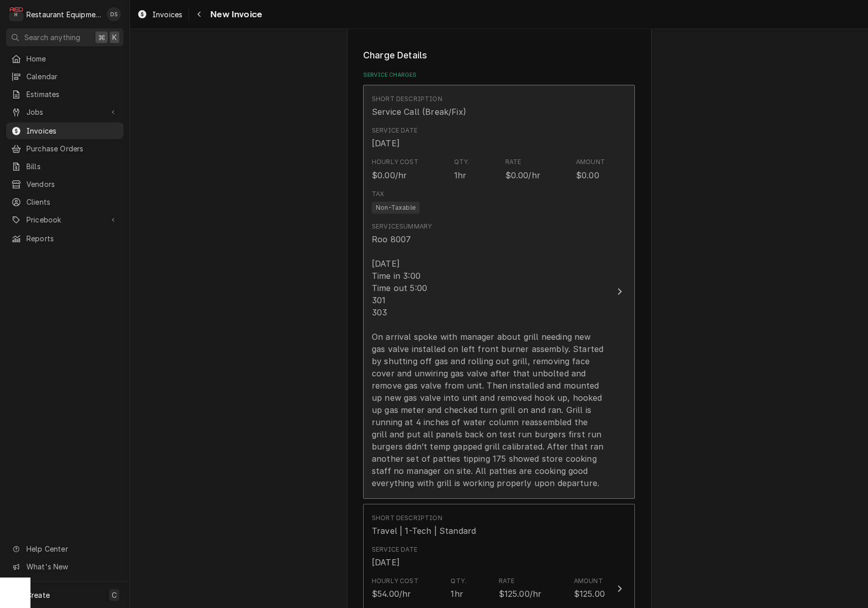
click at [468, 293] on div "Roo 8007 [DATE] Time in 3:00 Time out 5:00 301 303 On arrival spoke with manage…" at bounding box center [488, 361] width 233 height 256
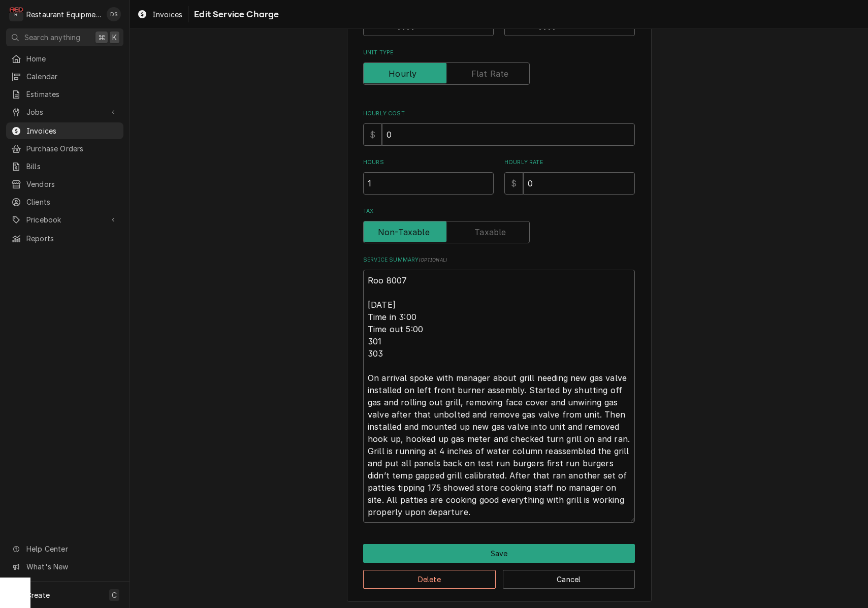
scroll to position [149, 0]
drag, startPoint x: 446, startPoint y: 323, endPoint x: 456, endPoint y: 321, distance: 9.4
click at [447, 323] on textarea "Roo 8007 9/9/25 Time in 3:00 Time out 5:00 301 303 On arrival spoke with manage…" at bounding box center [499, 396] width 272 height 253
type textarea "x"
type textarea "Roo 8007 9/9/25 Time in 3:00 Time out 5:00 301 303 On arrival spoke with manage…"
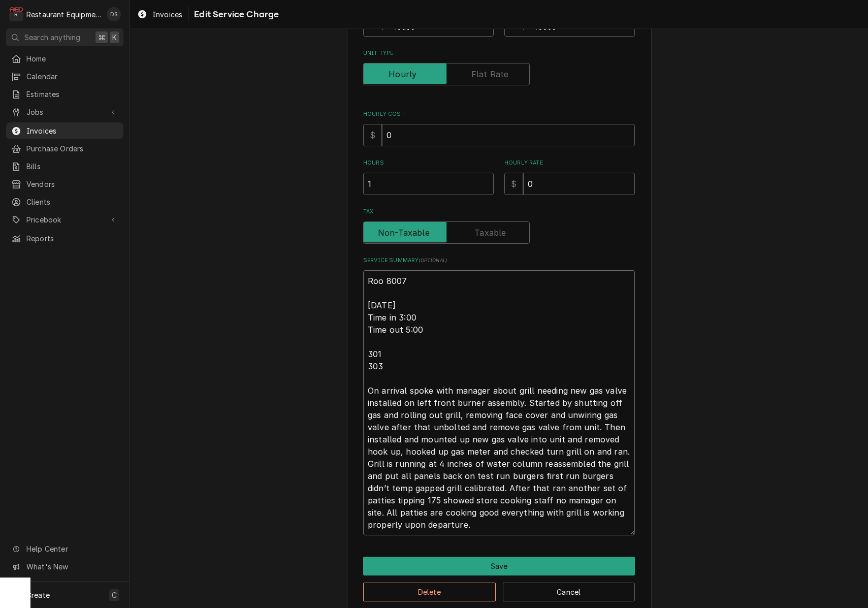
type textarea "x"
type textarea "Roo 8007 9/9/25 Time in 3:00 Time out 5:00 301 303 On arrival spoke with manage…"
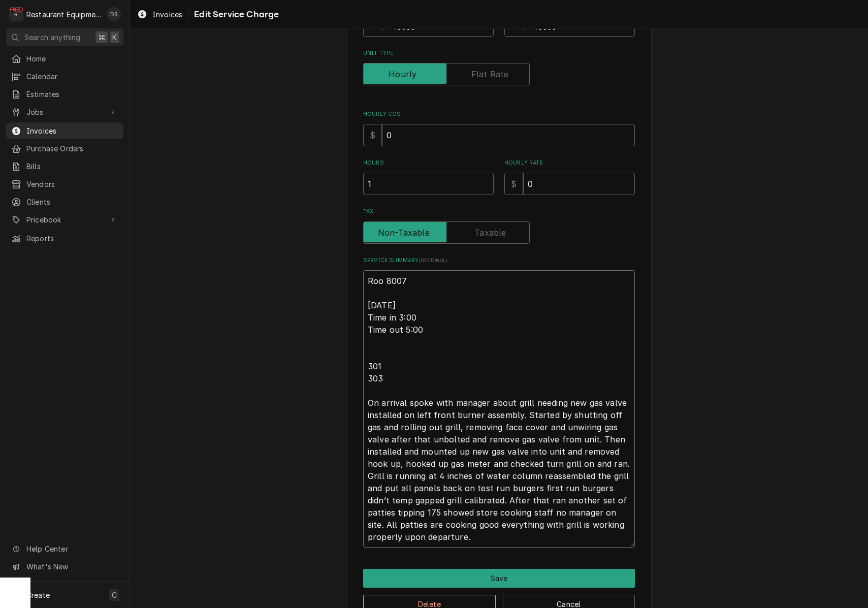
type textarea "x"
type textarea "Roo 8007 9/9/25 Time in 3:00 Time out 5:00 301 303 On arrival spoke with manage…"
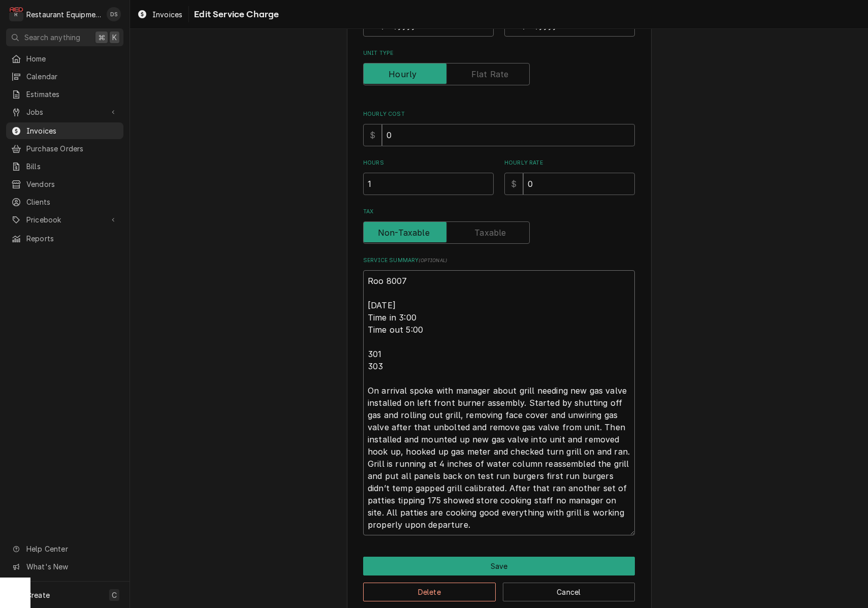
type textarea "x"
type textarea "Roo 8007 9/9/25 Time in 3:00 Time out 5:00 301 303 On arrival spoke with manage…"
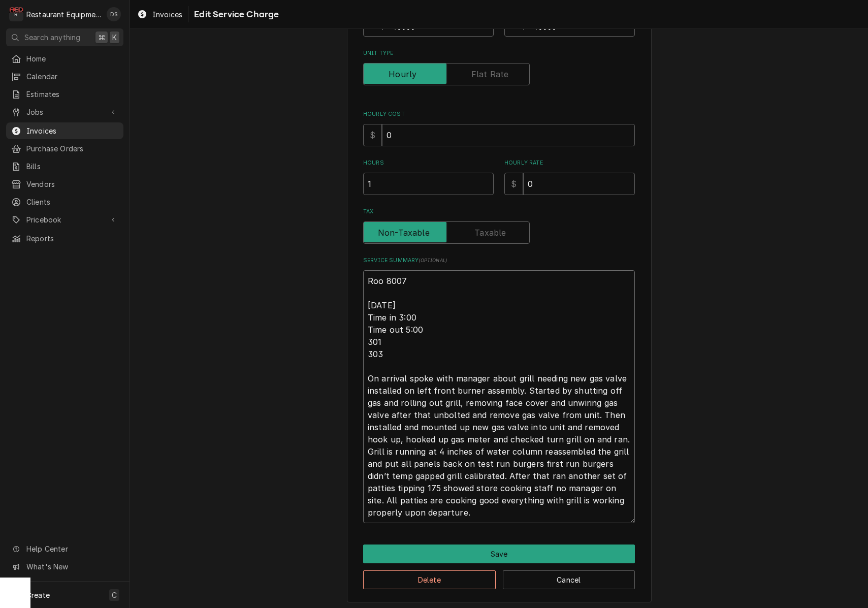
type textarea "x"
type textarea "Roo 8007 9/9/25 Time in 3:00 Time out 5:00 301 303 On arrival spoke with manage…"
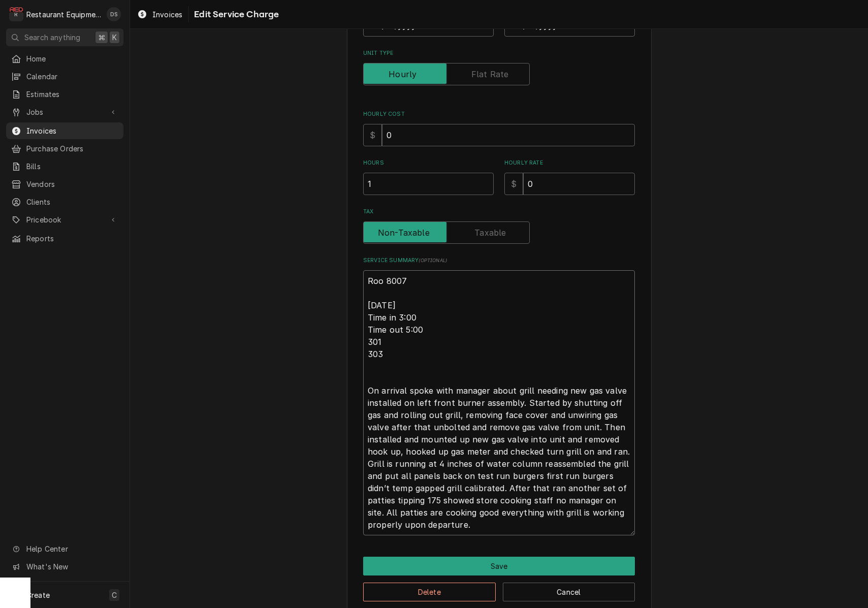
type textarea "x"
type textarea "Roo 8007 9/9/25 Time in 3:00 Time out 5:00 301 303 On arrival spoke with manage…"
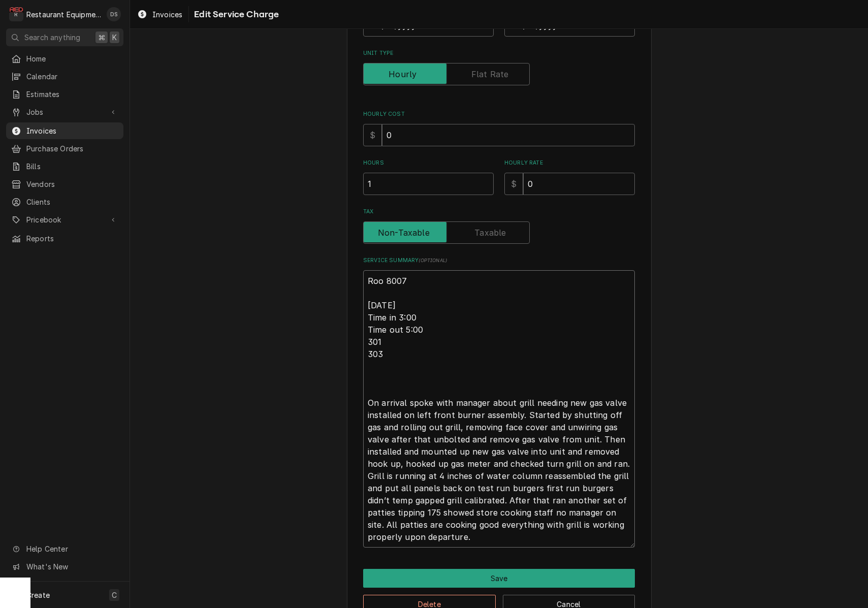
paste textarea "2508891100361"
type textarea "x"
type textarea "Roo 8007 9/9/25 Time in 3:00 Time out 5:00 301 303 2508891100361 On arrival spo…"
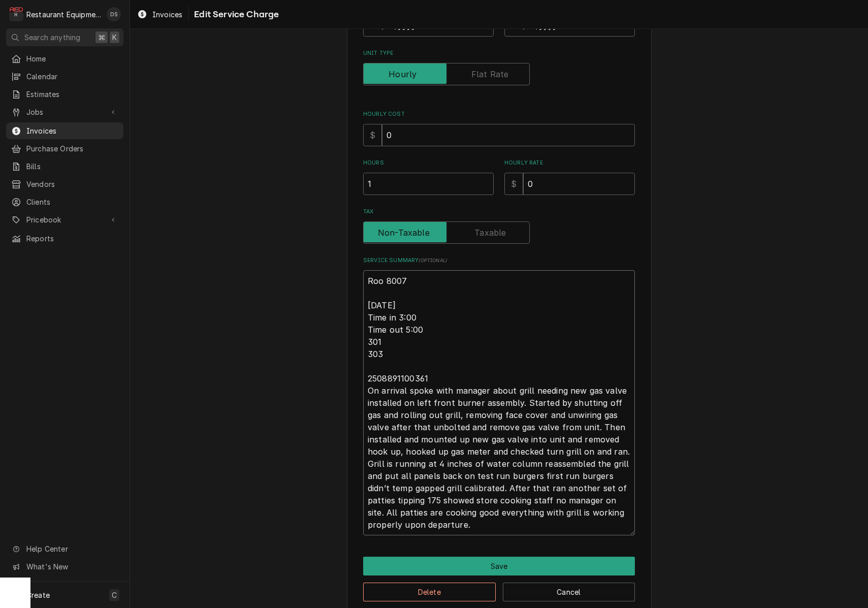
type textarea "x"
type textarea "Roo 8007 9/9/25 Time in 3:00 Time out 5:00 301 303 2508891100361 On arrival spo…"
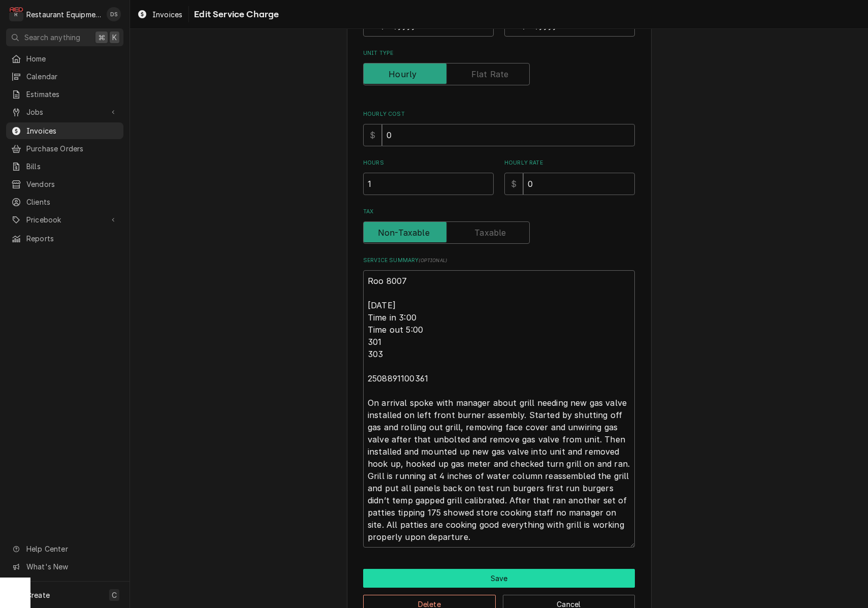
click at [527, 575] on button "Save" at bounding box center [499, 578] width 272 height 19
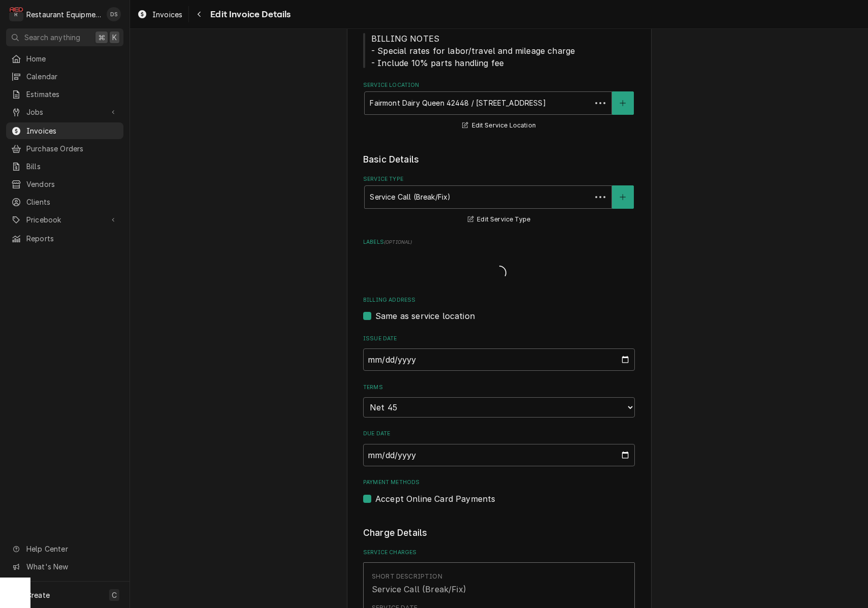
scroll to position [614, 0]
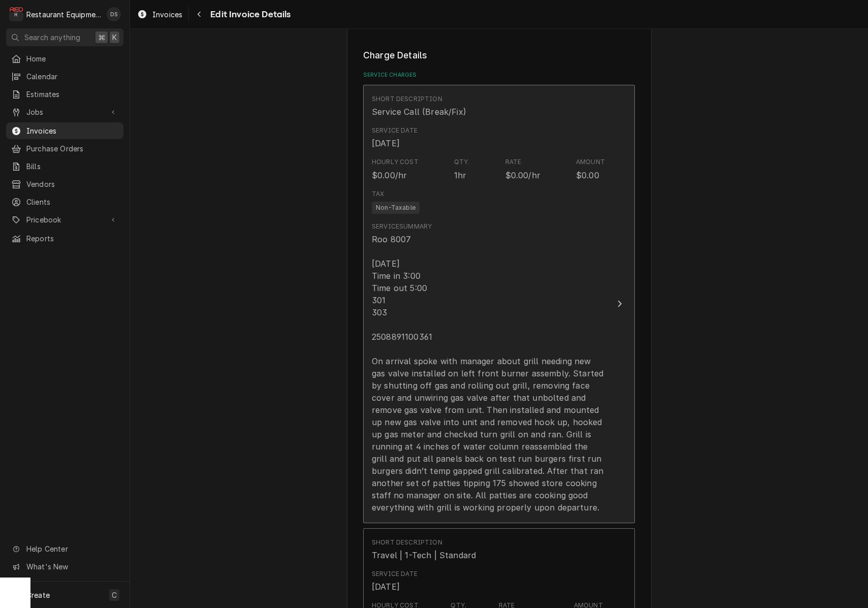
click at [377, 279] on div "Roo 8007 [DATE] Time in 3:00 Time out 5:00 301 303 2508891100361 On arrival spo…" at bounding box center [488, 373] width 233 height 280
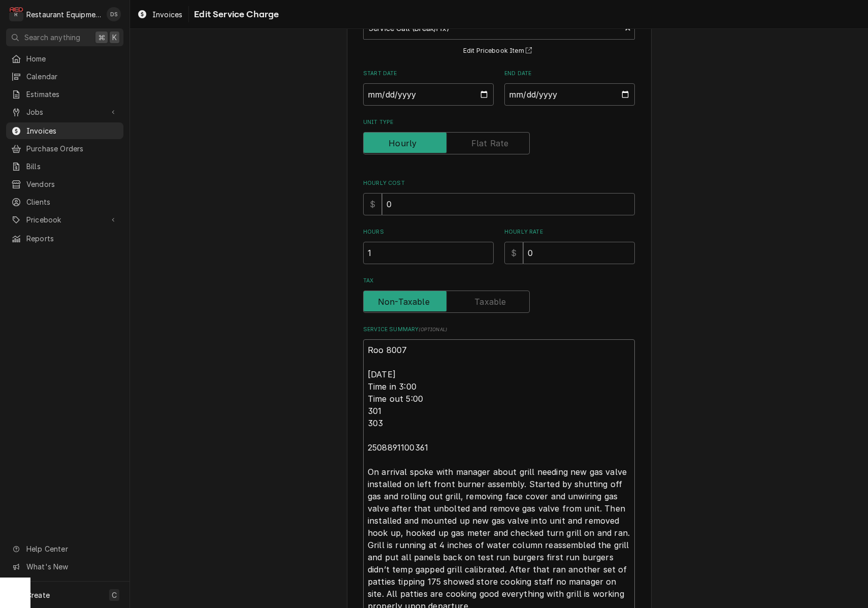
scroll to position [173, 0]
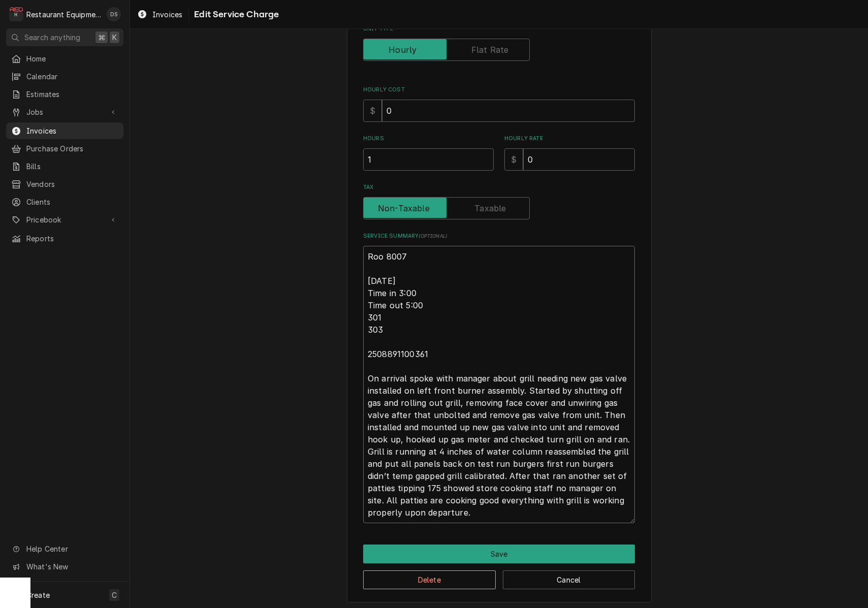
drag, startPoint x: 367, startPoint y: 449, endPoint x: 561, endPoint y: 527, distance: 209.4
click at [566, 574] on div "Use the fields below to edit this service charge Short Description Service Call…" at bounding box center [499, 239] width 305 height 727
click at [530, 549] on button "Save" at bounding box center [499, 554] width 272 height 19
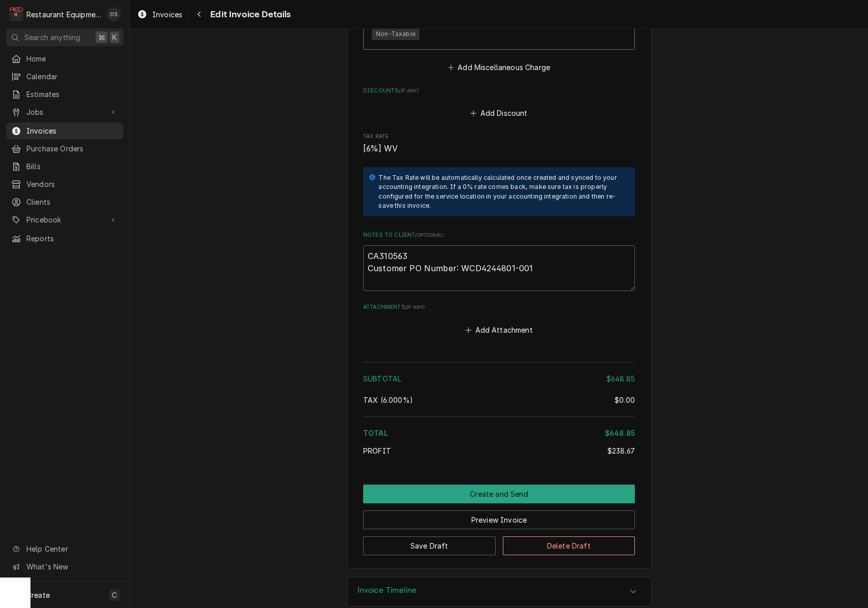
click at [482, 510] on button "Preview Invoice" at bounding box center [499, 519] width 272 height 19
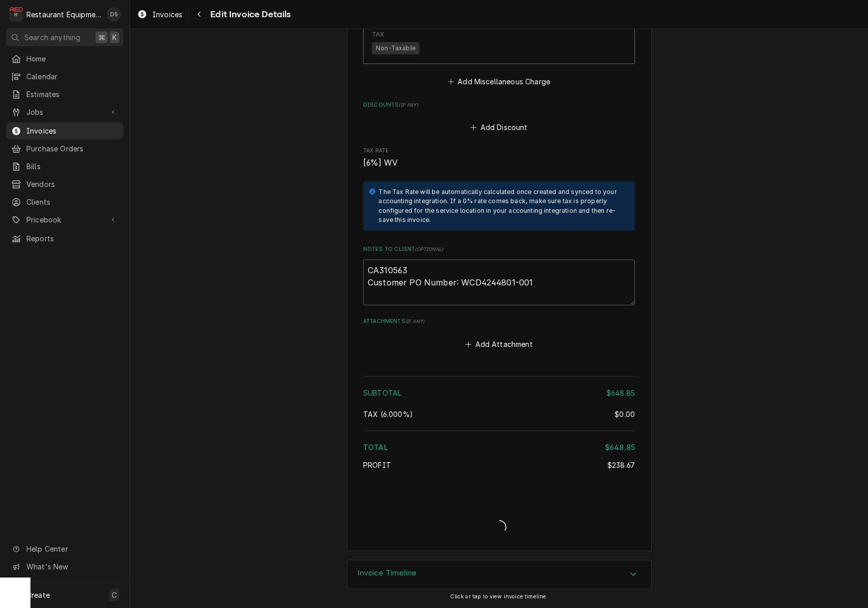
type textarea "x"
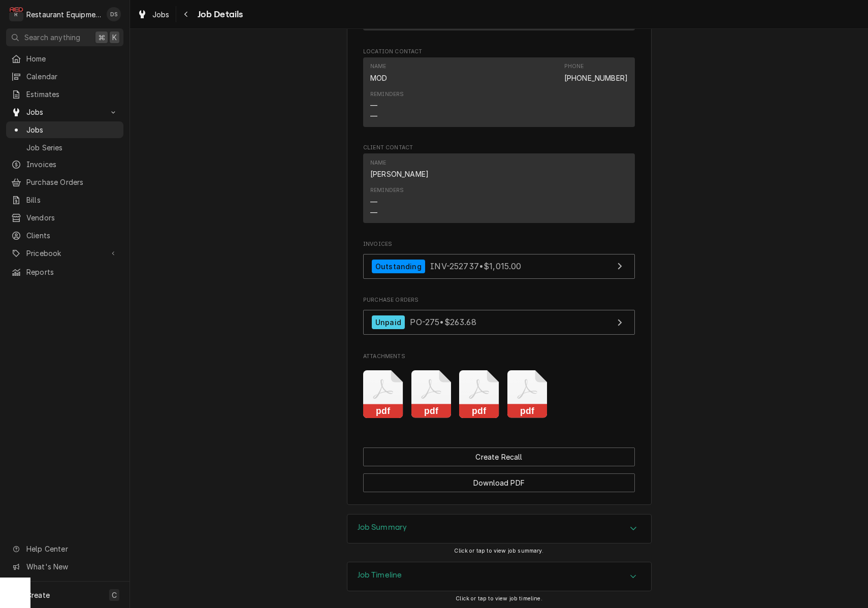
scroll to position [1957, 0]
drag, startPoint x: 501, startPoint y: 474, endPoint x: 501, endPoint y: 469, distance: 5.6
click at [501, 515] on div "Job Summary" at bounding box center [499, 529] width 304 height 28
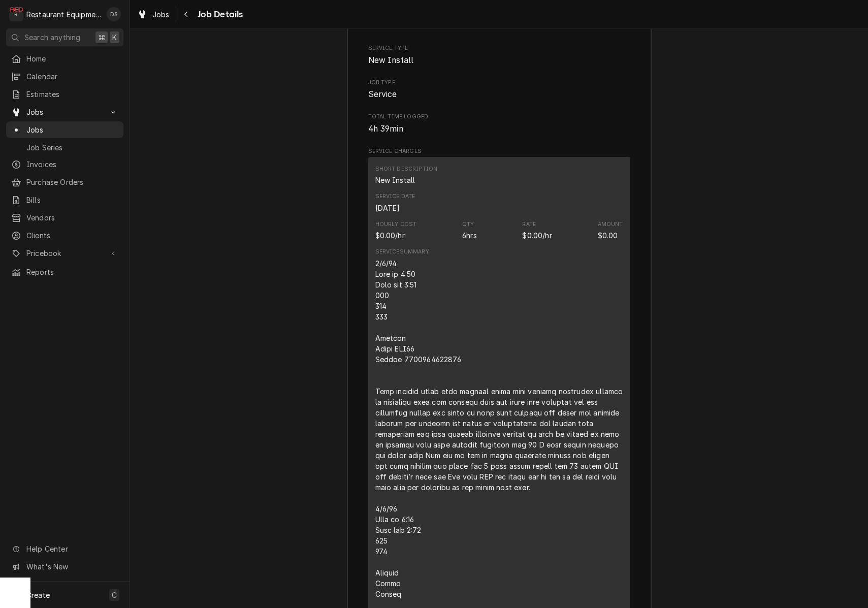
scroll to position [2546, 0]
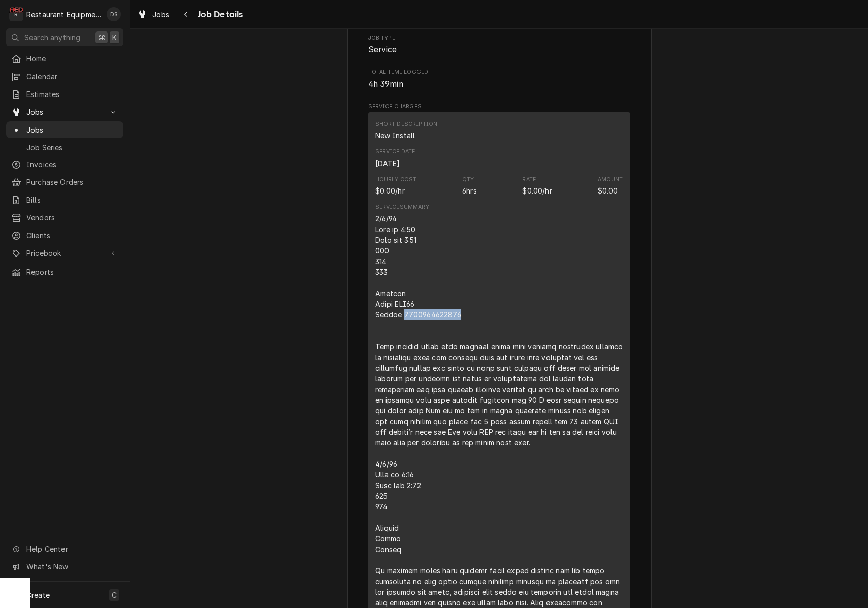
drag, startPoint x: 454, startPoint y: 261, endPoint x: 402, endPoint y: 261, distance: 51.3
click at [398, 261] on div "Line Item" at bounding box center [499, 447] width 248 height 469
copy div "2508891100361"
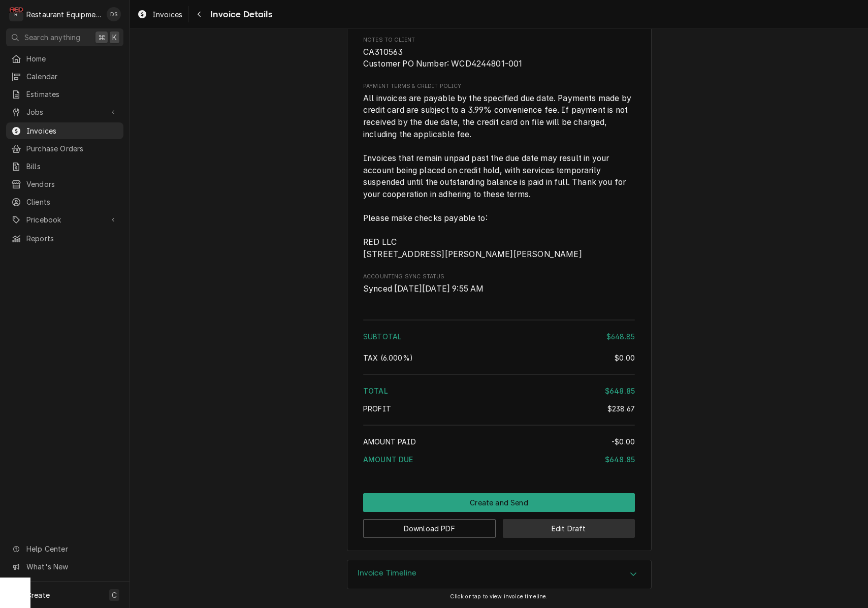
click at [566, 533] on button "Edit Draft" at bounding box center [569, 528] width 133 height 19
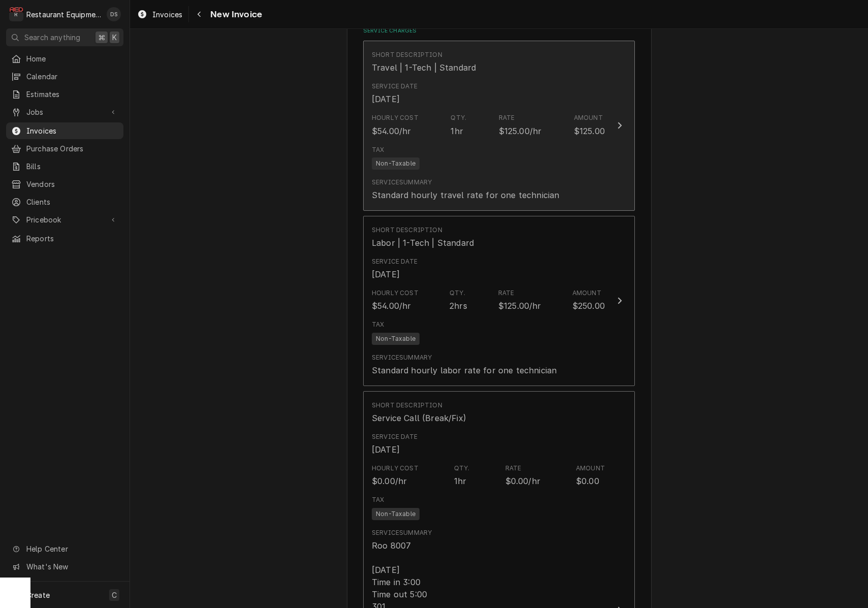
scroll to position [662, 0]
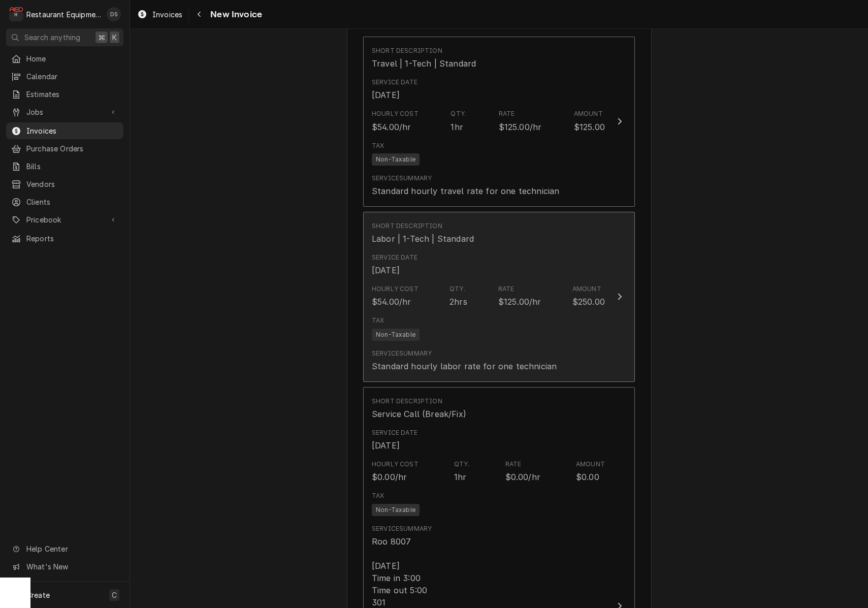
click at [512, 320] on div "Tax Non-Taxable" at bounding box center [488, 328] width 233 height 33
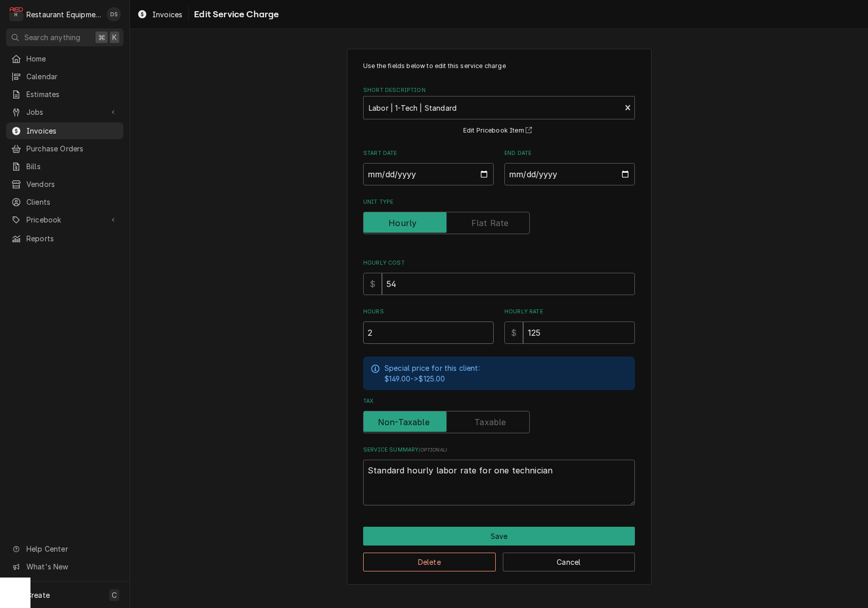
drag, startPoint x: 335, startPoint y: 324, endPoint x: 287, endPoint y: 312, distance: 49.0
click at [287, 312] on div "Use the fields below to edit this service charge Short Description Labor | 1-Te…" at bounding box center [499, 317] width 738 height 554
type textarea "x"
type input "1"
type textarea "x"
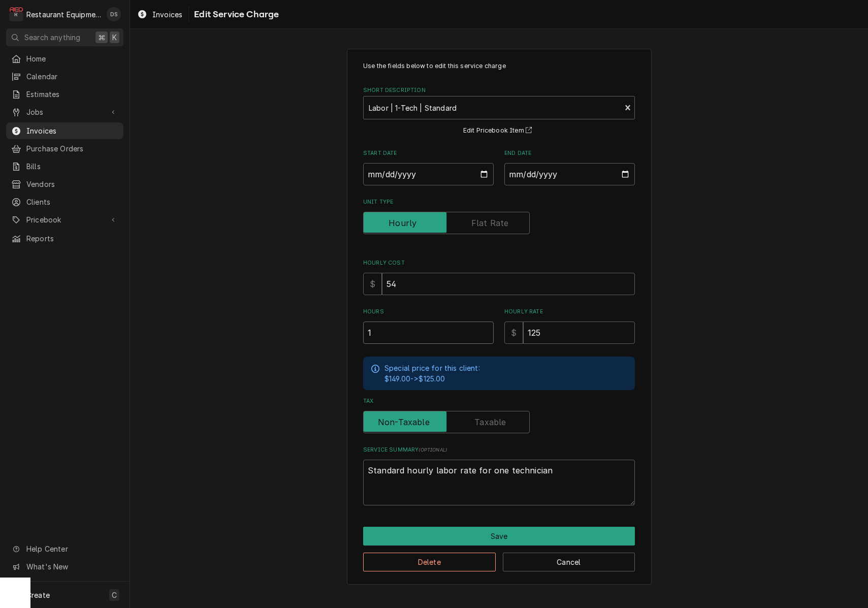
type input "1.7"
type textarea "x"
type input "1.75"
click at [518, 531] on button "Save" at bounding box center [499, 536] width 272 height 19
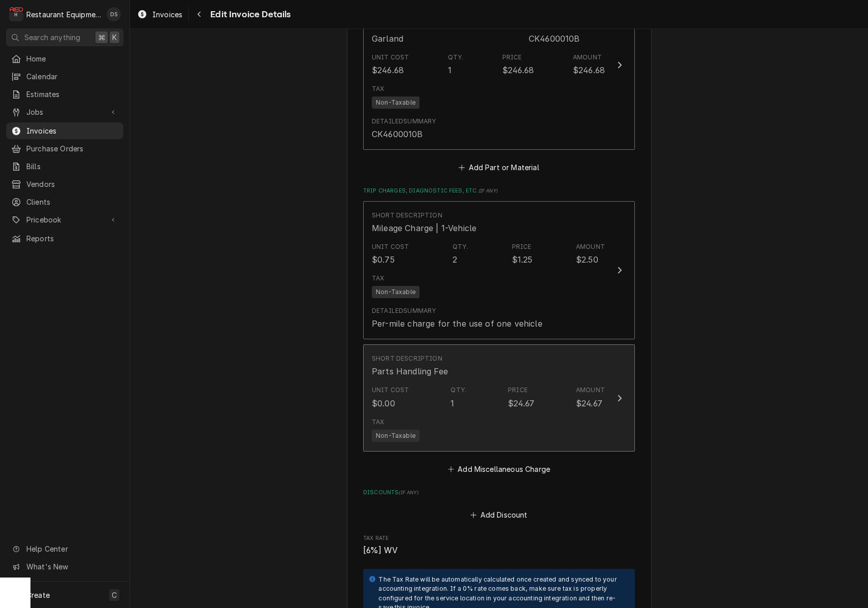
scroll to position [1569, 0]
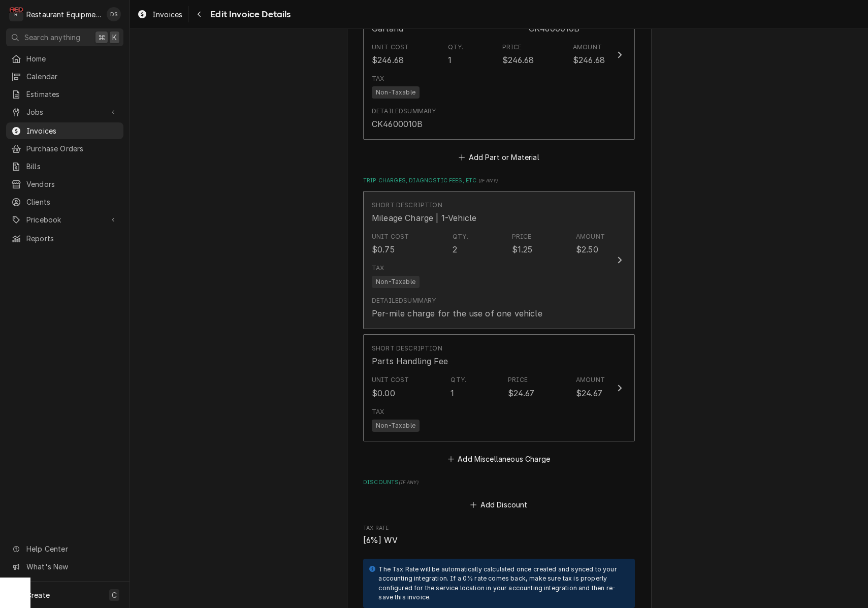
click at [549, 260] on div "Tax Non-Taxable" at bounding box center [488, 276] width 233 height 33
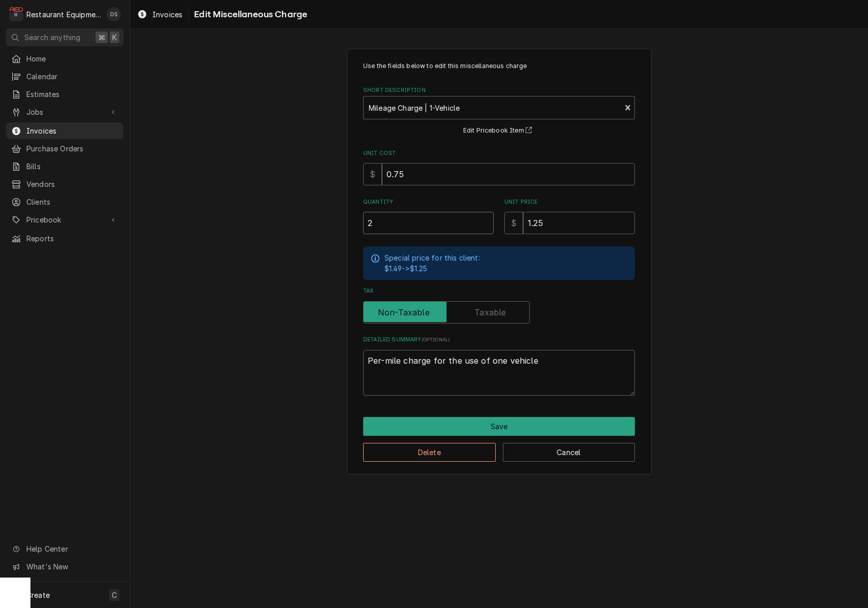
drag, startPoint x: 410, startPoint y: 221, endPoint x: 292, endPoint y: 212, distance: 118.7
click at [293, 212] on div "Use the fields below to edit this miscellaneous charge Short Description Mileag…" at bounding box center [499, 262] width 738 height 444
type textarea "x"
type input "1"
type textarea "x"
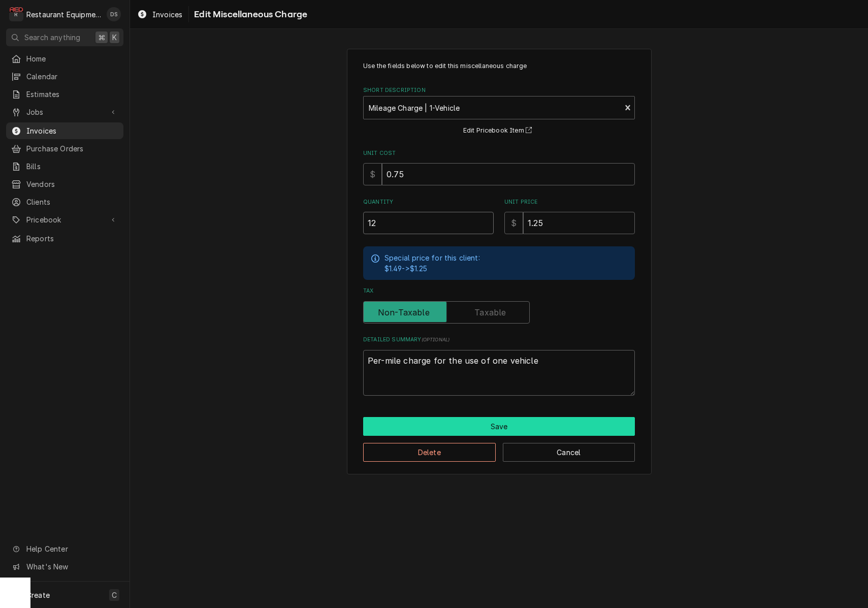
type input "12"
click at [502, 422] on button "Save" at bounding box center [499, 426] width 272 height 19
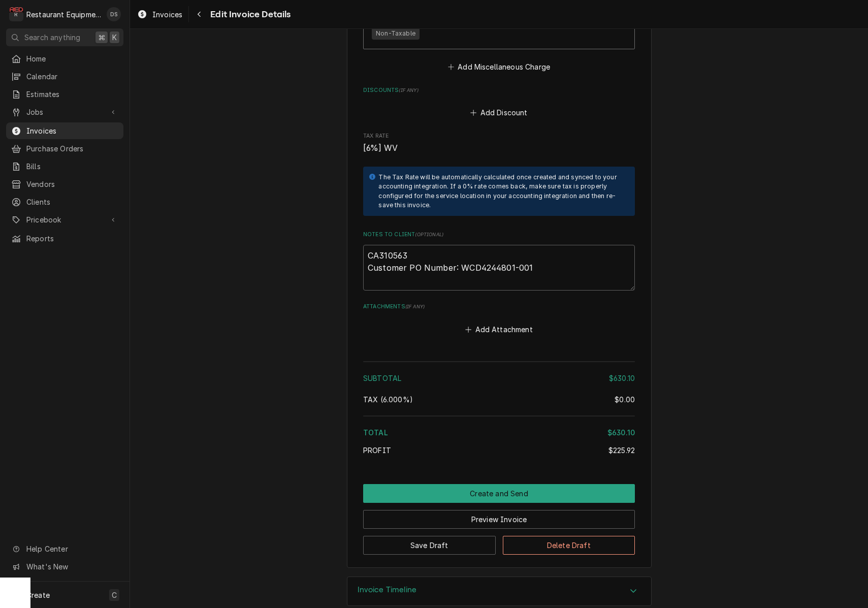
scroll to position [1961, 0]
click at [485, 510] on button "Preview Invoice" at bounding box center [499, 519] width 272 height 19
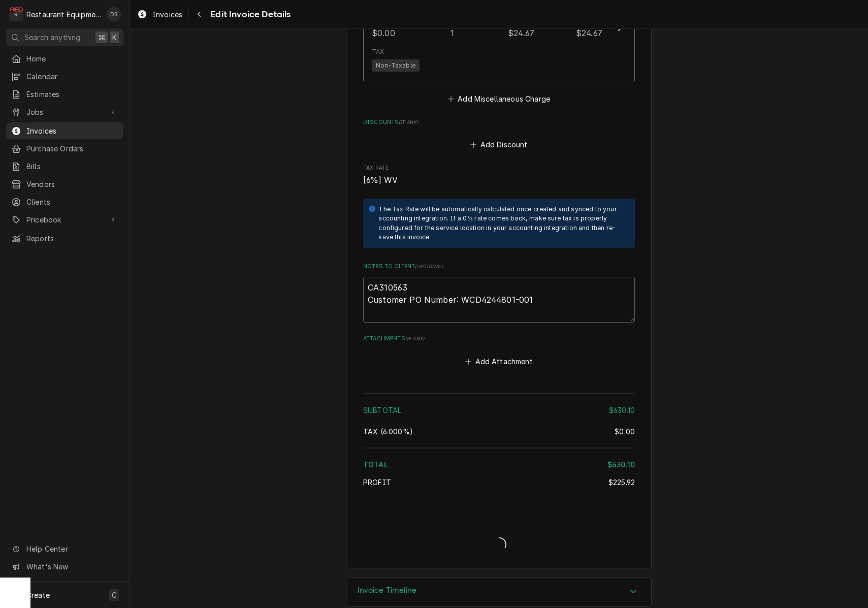
type textarea "x"
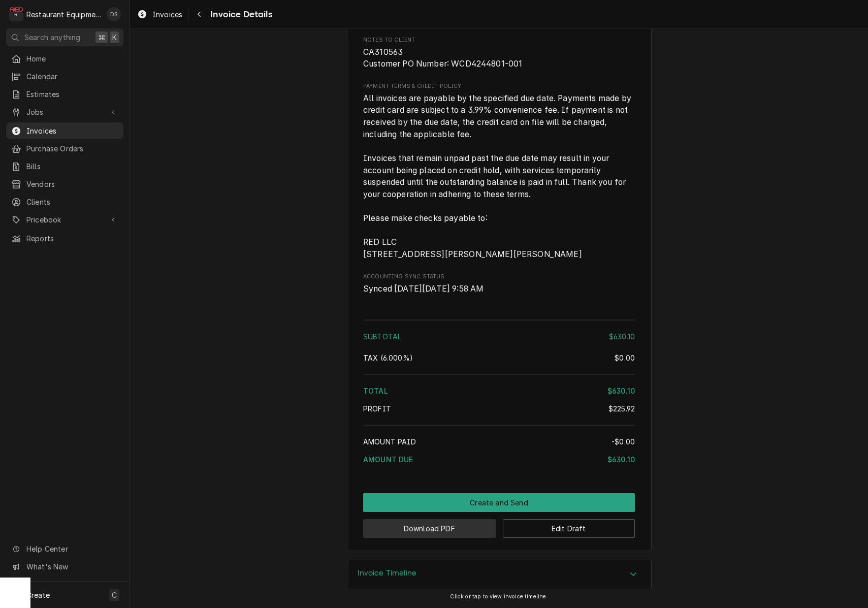
scroll to position [1747, 0]
click at [460, 523] on button "Download PDF" at bounding box center [429, 528] width 133 height 19
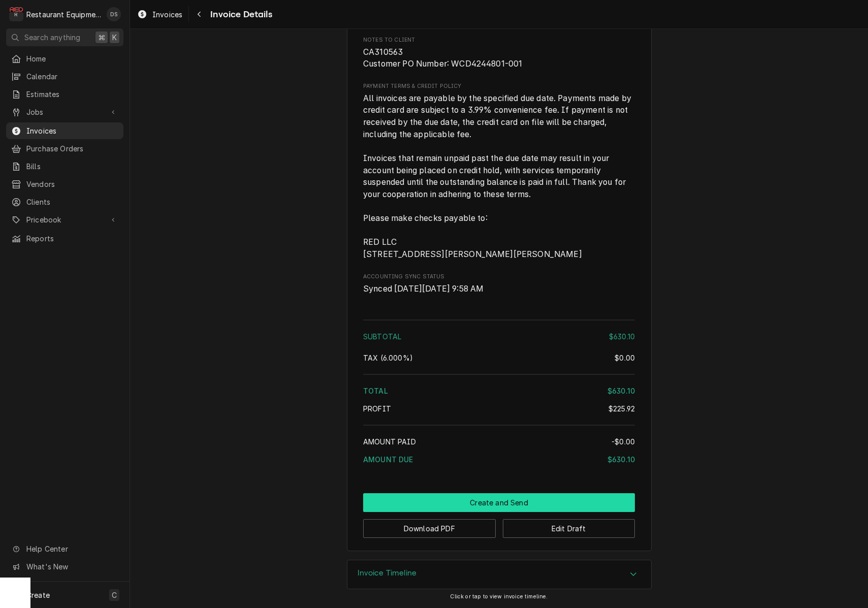
click at [504, 504] on button "Create and Send" at bounding box center [499, 502] width 272 height 19
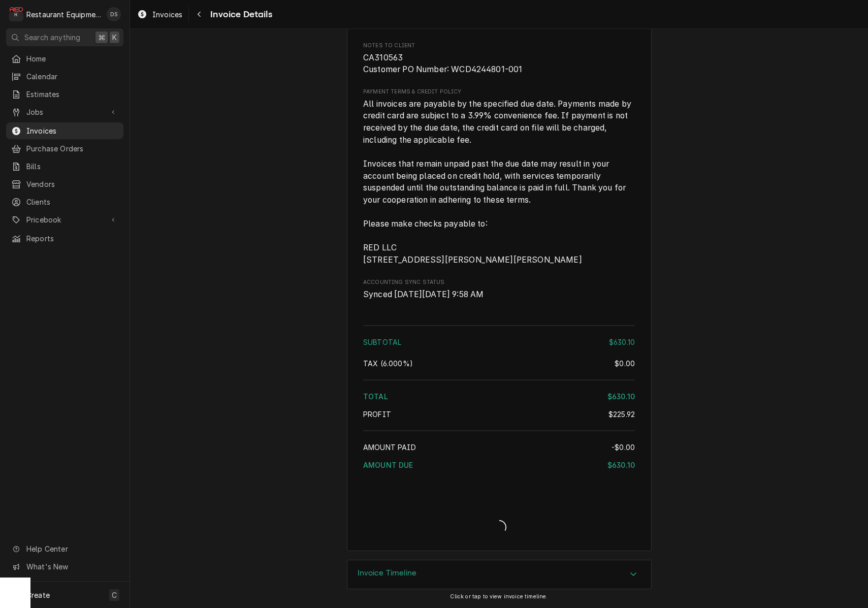
scroll to position [1742, 0]
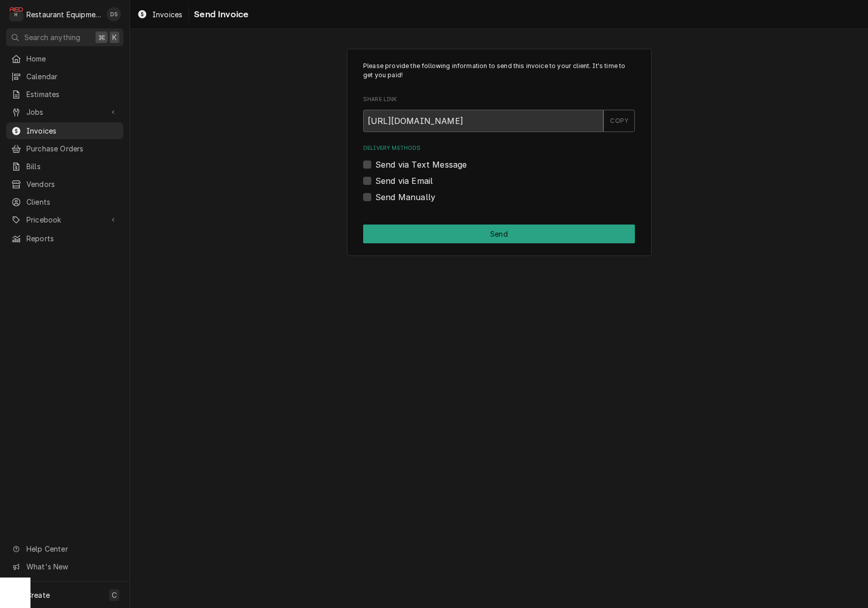
click at [375, 194] on label "Send Manually" at bounding box center [405, 197] width 60 height 12
click at [375, 194] on input "Send Manually" at bounding box center [511, 202] width 272 height 22
checkbox input "true"
click at [459, 239] on button "Send" at bounding box center [499, 234] width 272 height 19
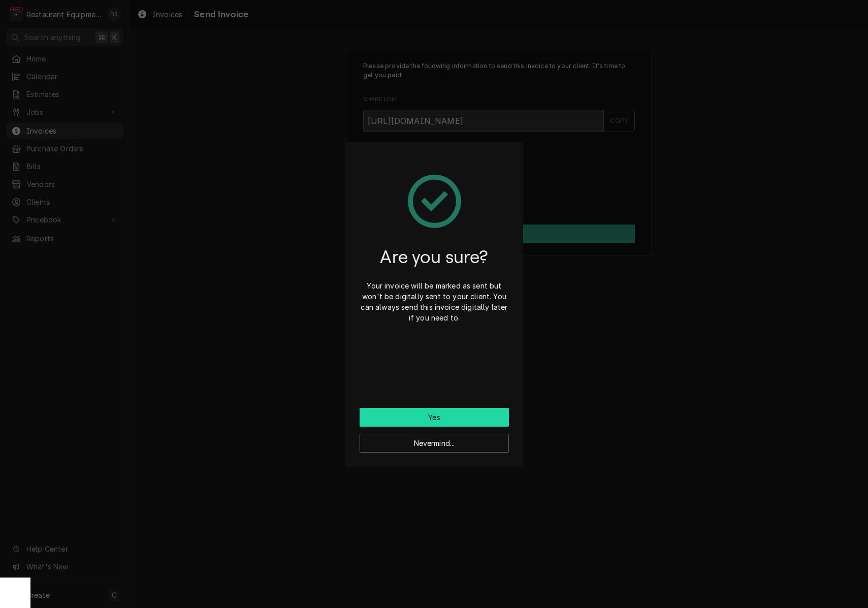
click at [460, 411] on button "Yes" at bounding box center [434, 417] width 149 height 19
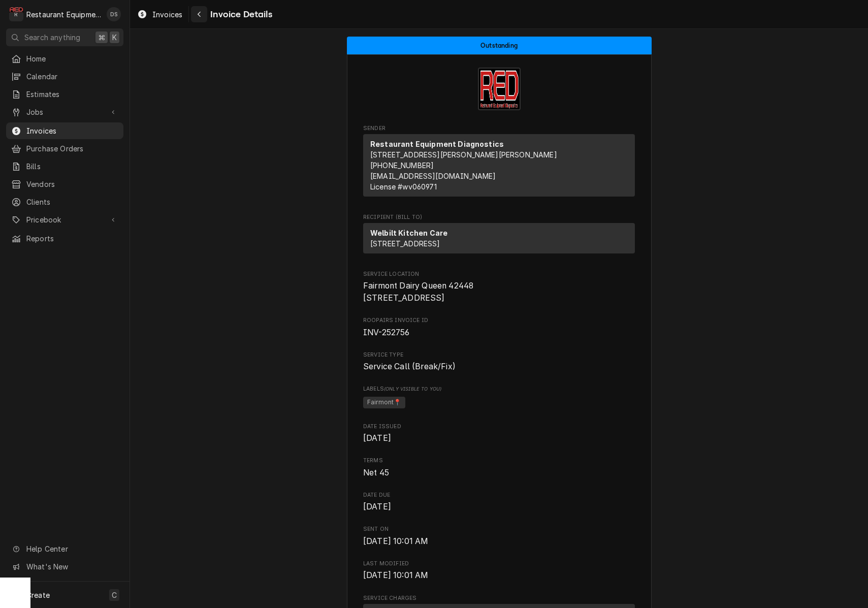
click at [201, 16] on icon "Navigate back" at bounding box center [199, 14] width 5 height 7
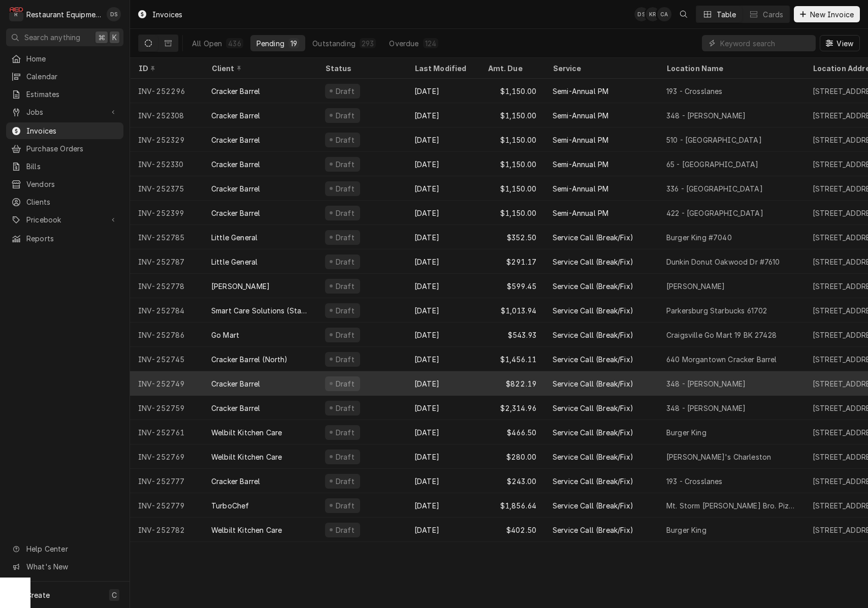
click at [402, 375] on div "Draft" at bounding box center [361, 383] width 89 height 24
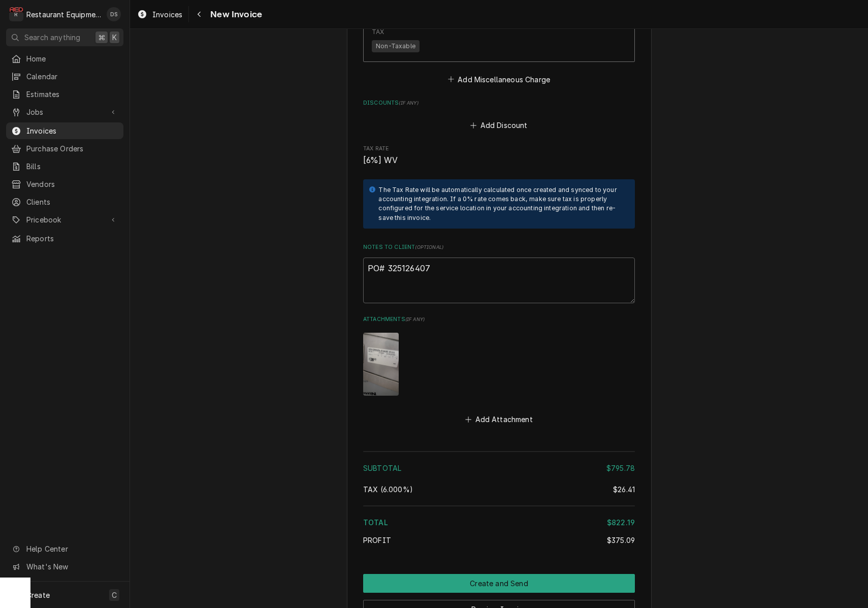
scroll to position [2454, 0]
drag, startPoint x: 436, startPoint y: 250, endPoint x: 389, endPoint y: 250, distance: 47.2
click at [389, 256] on textarea "PO# 325126407" at bounding box center [499, 279] width 272 height 46
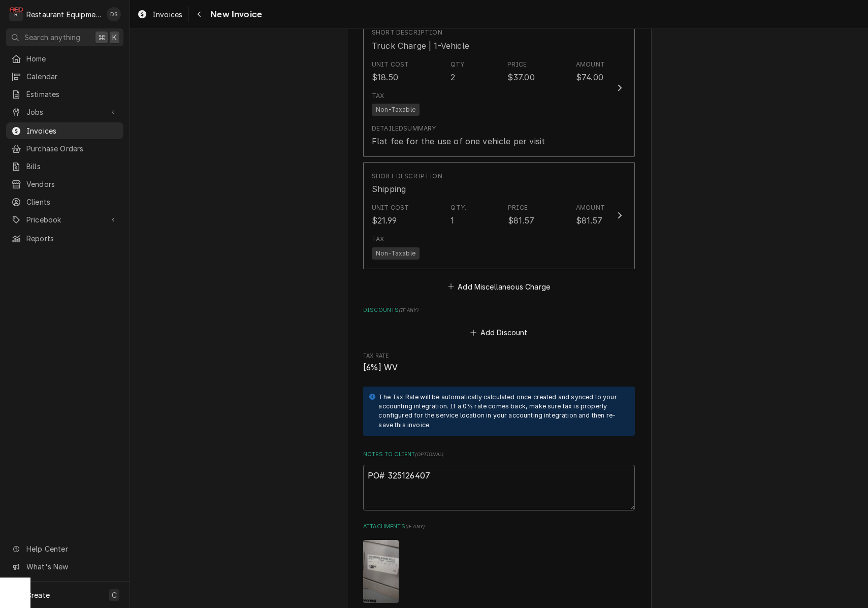
scroll to position [2238, 0]
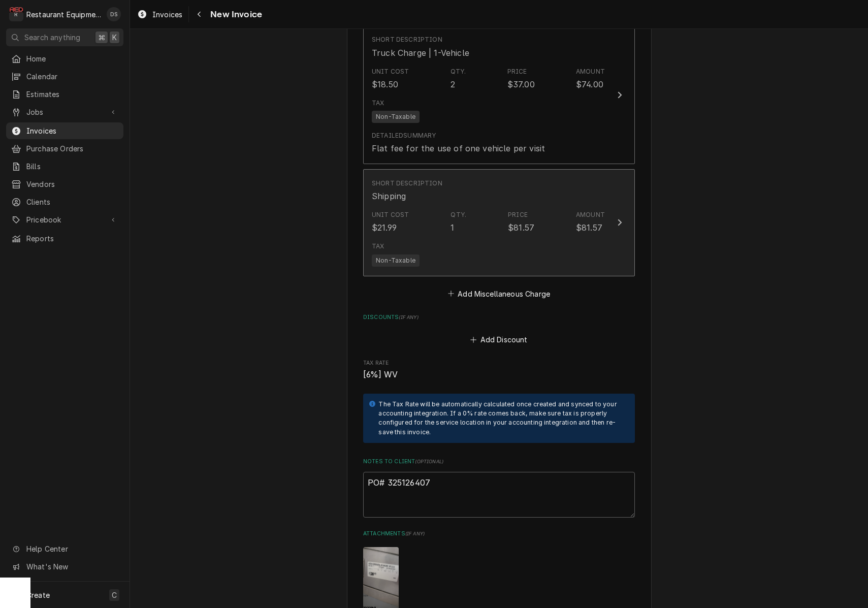
click at [564, 212] on div "Unit Cost $21.99 Qty. 1 Price $81.57 Amount $81.57" at bounding box center [488, 221] width 233 height 31
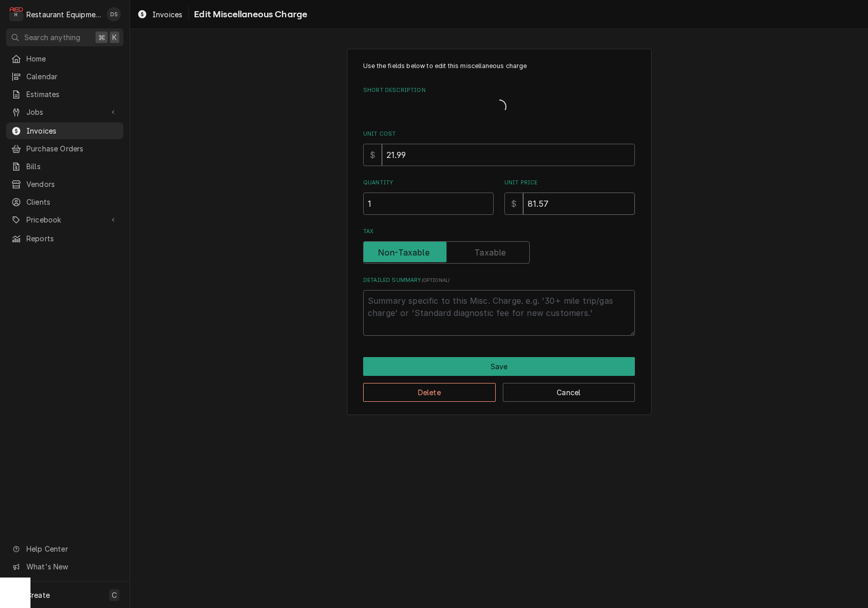
click at [564, 212] on input "81.57" at bounding box center [579, 204] width 112 height 22
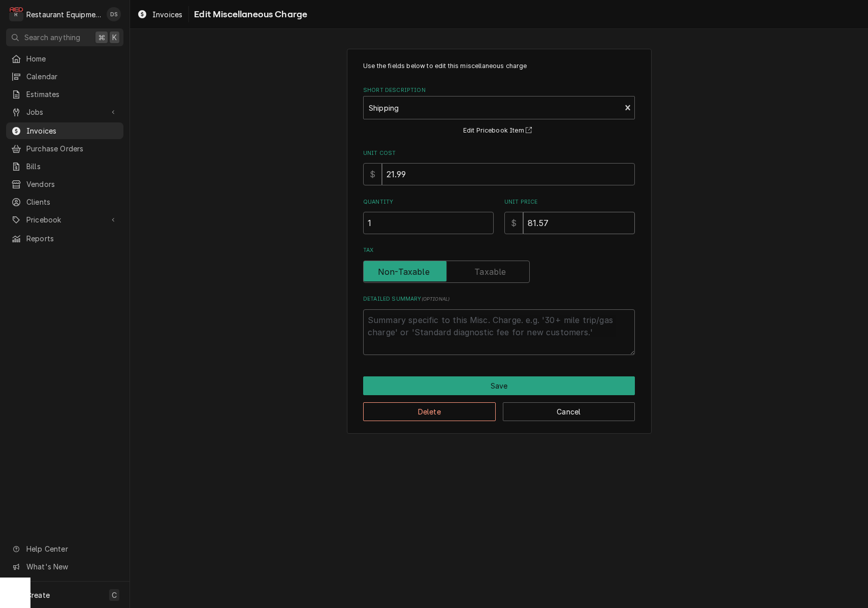
click at [575, 221] on input "81.57" at bounding box center [579, 223] width 112 height 22
type textarea "x"
type input "6"
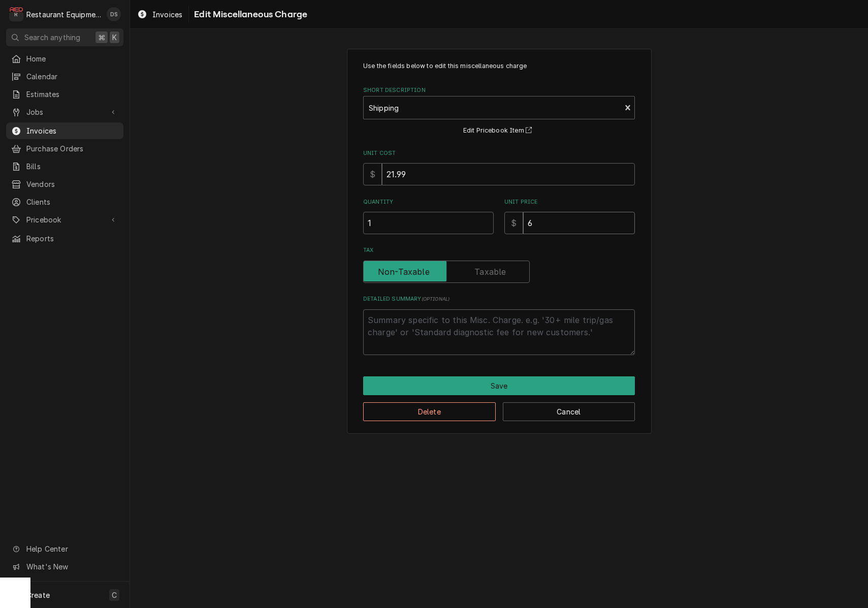
type textarea "x"
type input "60"
type textarea "x"
type input "60.5"
type textarea "x"
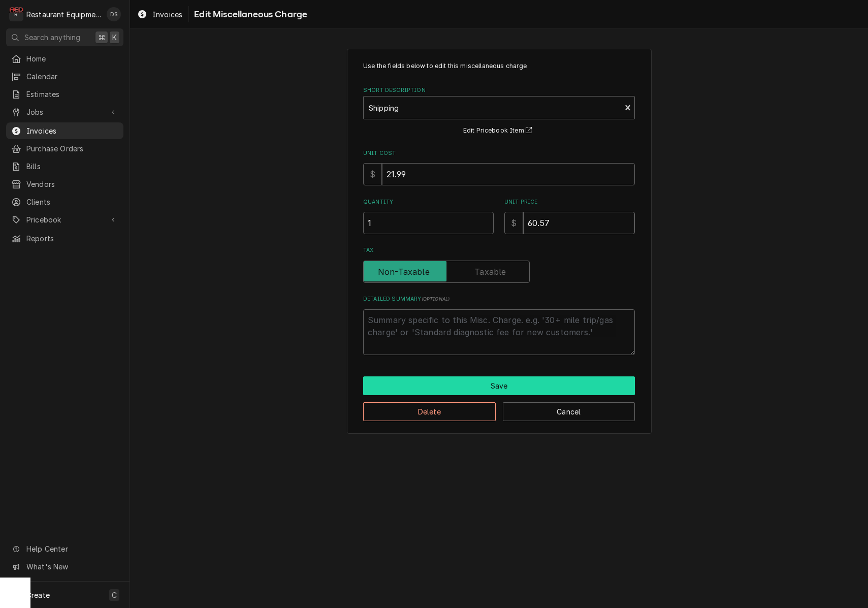
type input "60.57"
click at [545, 385] on button "Save" at bounding box center [499, 385] width 272 height 19
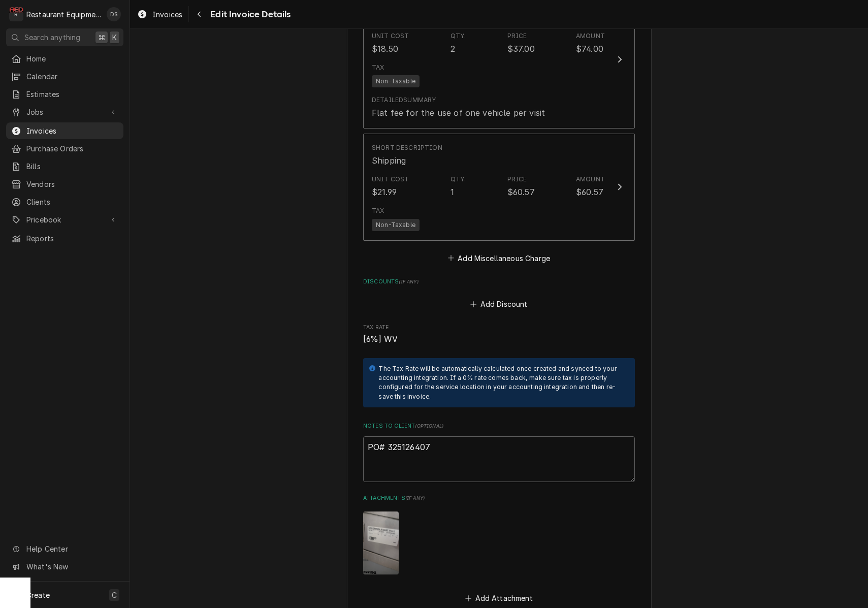
scroll to position [2227, 0]
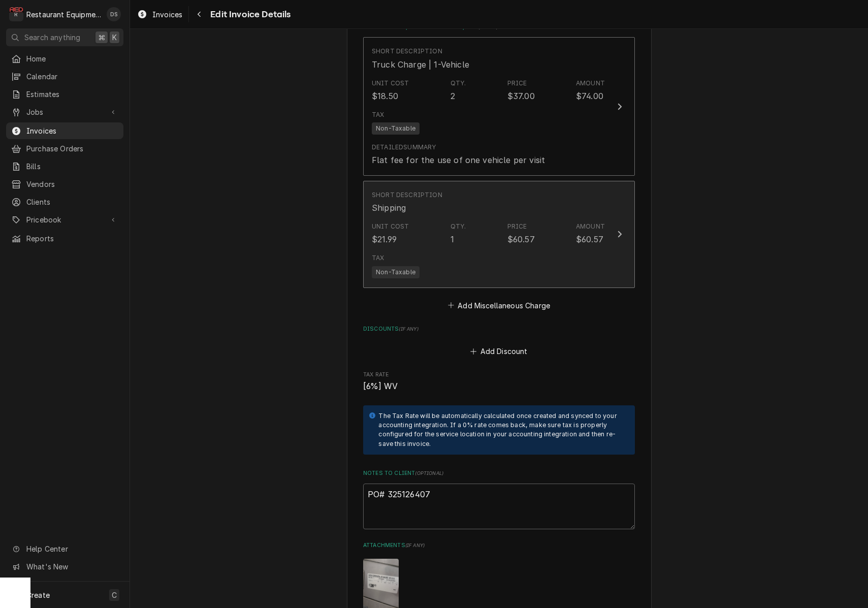
click at [590, 249] on div "Tax Non-Taxable" at bounding box center [488, 265] width 233 height 33
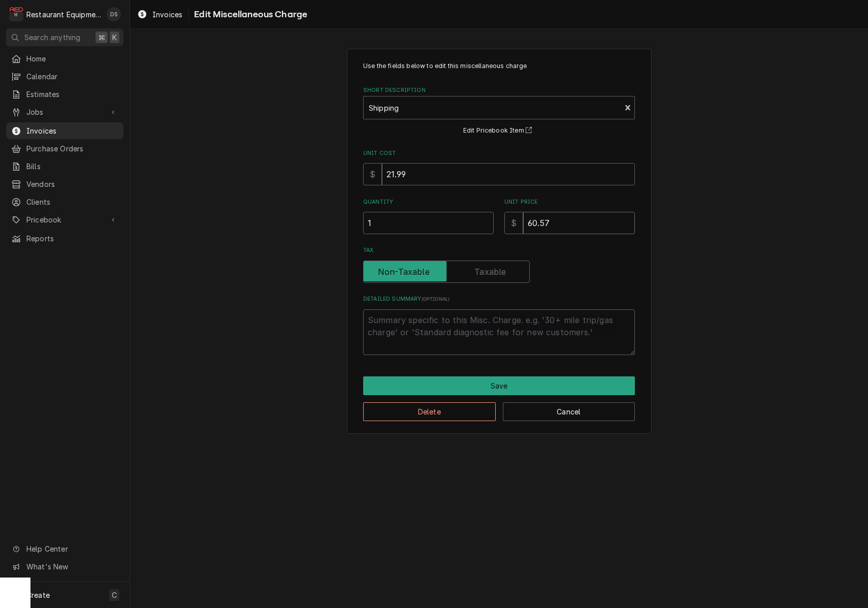
click at [530, 213] on input "60.57" at bounding box center [579, 223] width 112 height 22
click at [530, 212] on input "60.57" at bounding box center [579, 223] width 112 height 22
type textarea "x"
type input "5"
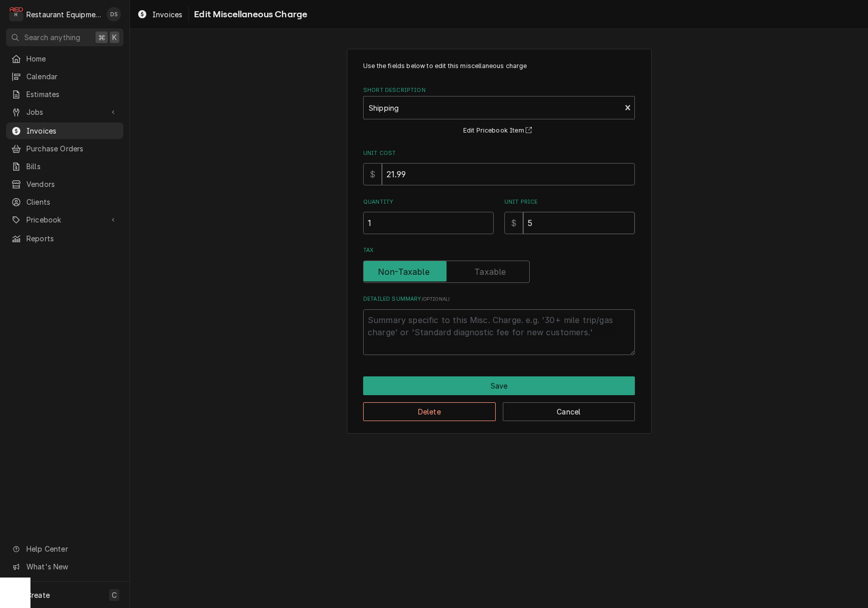
type textarea "x"
type input "58"
type textarea "x"
type input "58.9"
type textarea "x"
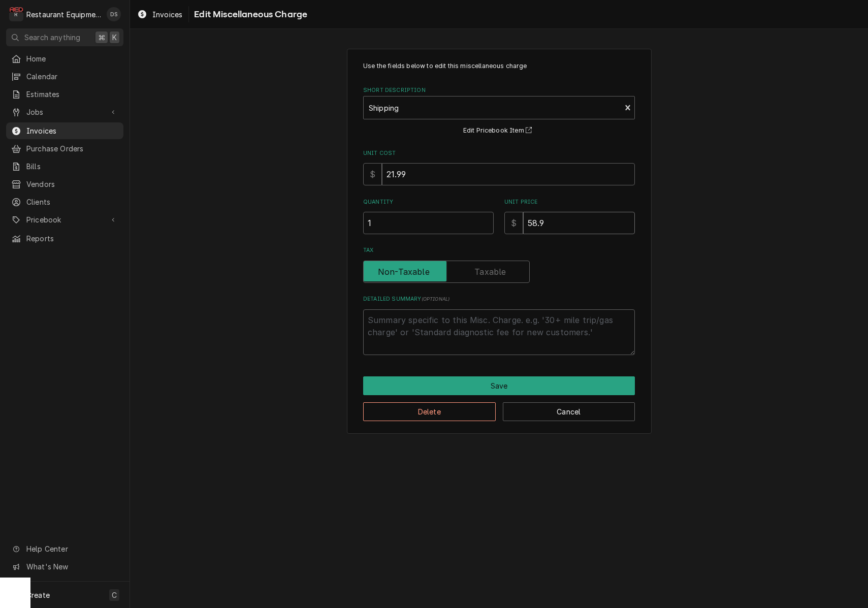
type input "58.97"
type textarea "x"
type input "58.9"
type textarea "x"
type input "58"
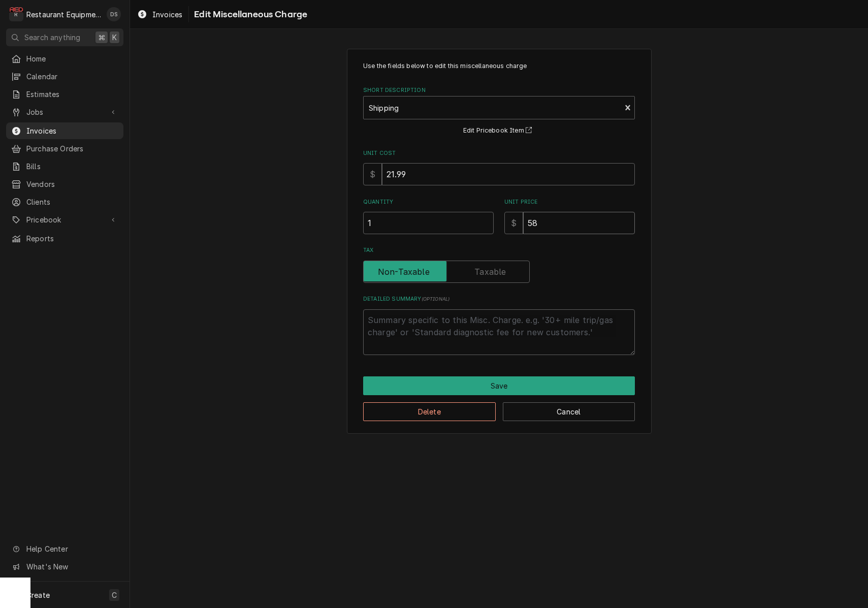
type textarea "x"
type input "58.7"
type textarea "x"
type input "58.78"
click at [539, 376] on button "Save" at bounding box center [499, 385] width 272 height 19
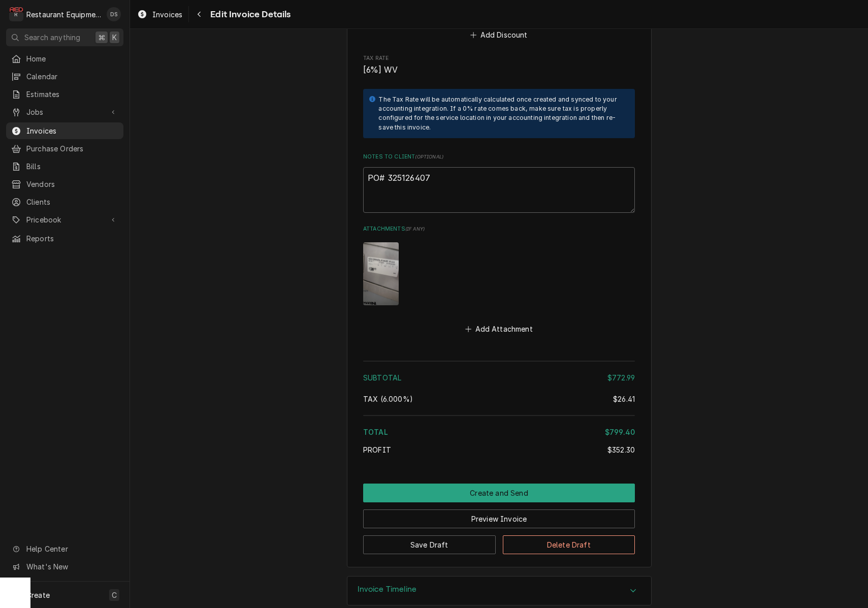
scroll to position [2543, 0]
click at [489, 510] on button "Preview Invoice" at bounding box center [499, 519] width 272 height 19
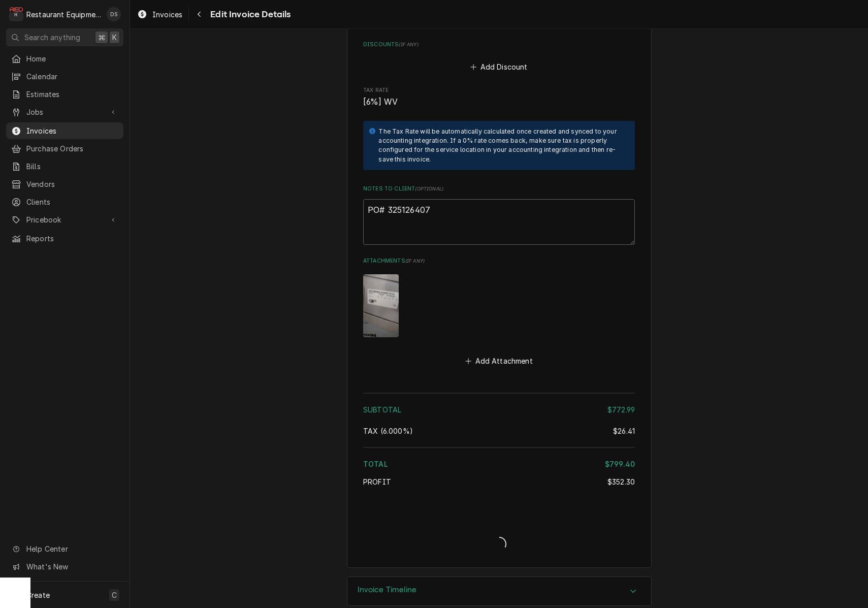
type textarea "x"
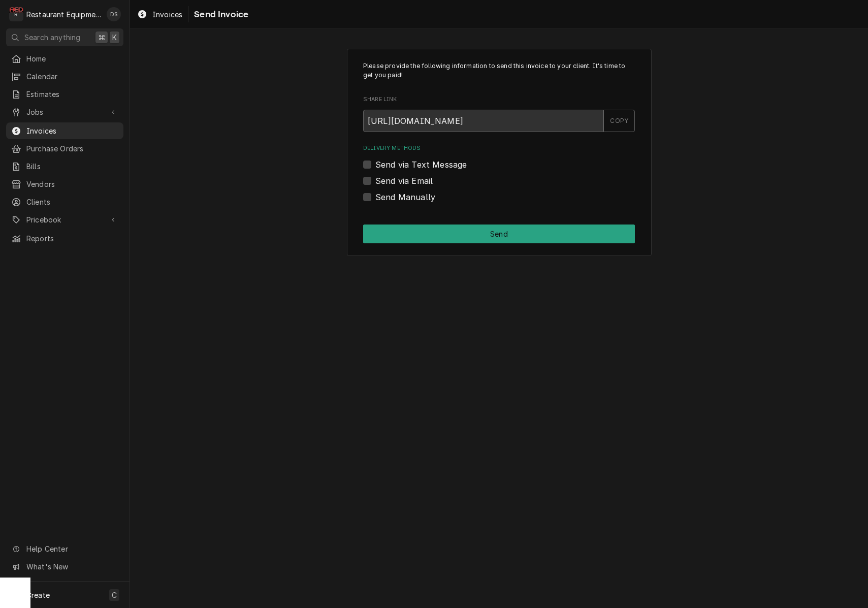
drag, startPoint x: 365, startPoint y: 196, endPoint x: 371, endPoint y: 199, distance: 6.4
click at [375, 196] on label "Send Manually" at bounding box center [405, 197] width 60 height 12
click at [375, 196] on input "Send Manually" at bounding box center [511, 202] width 272 height 22
checkbox input "true"
click at [466, 240] on button "Send" at bounding box center [499, 234] width 272 height 19
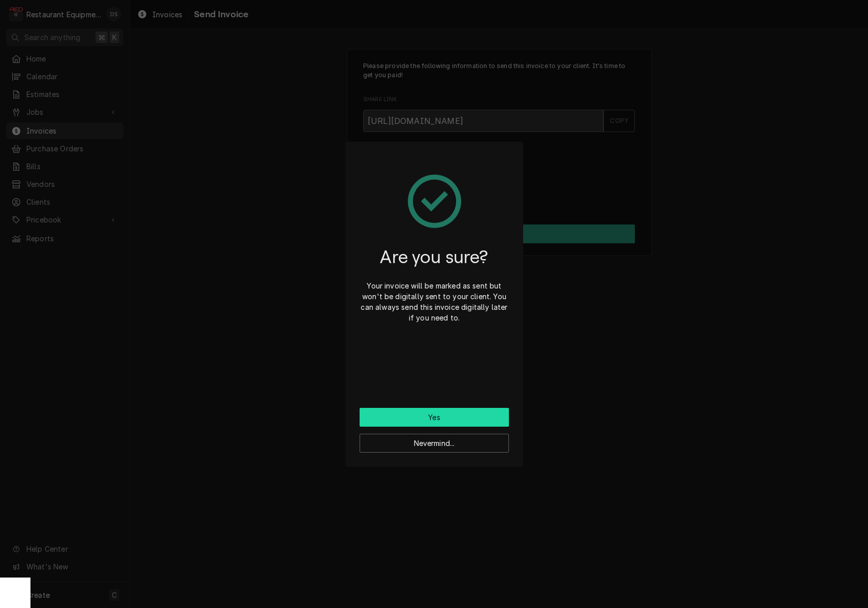
click at [473, 414] on button "Yes" at bounding box center [434, 417] width 149 height 19
